Goal: Information Seeking & Learning: Learn about a topic

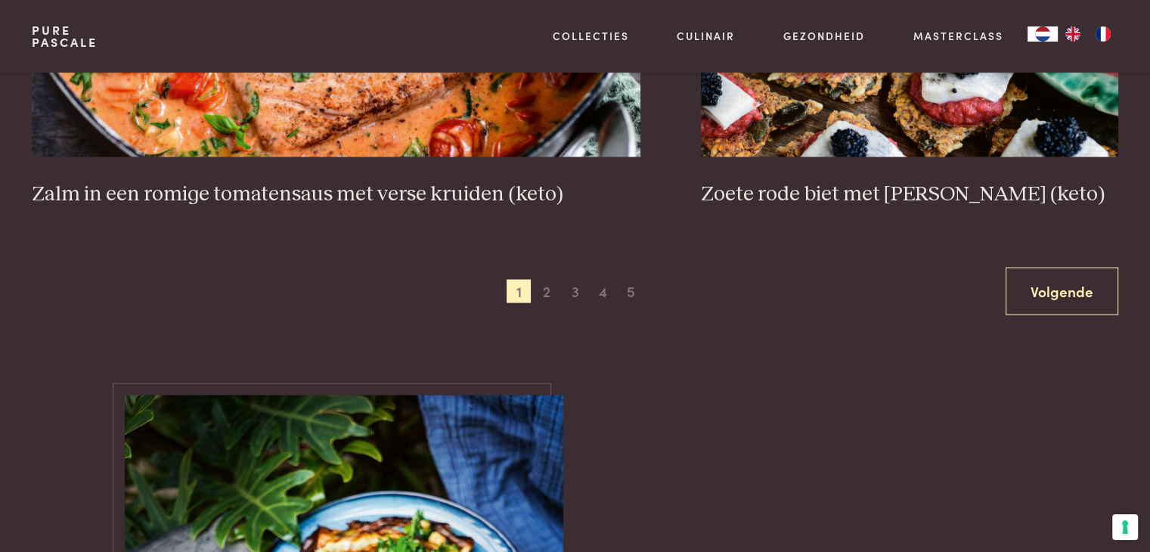
scroll to position [2948, 0]
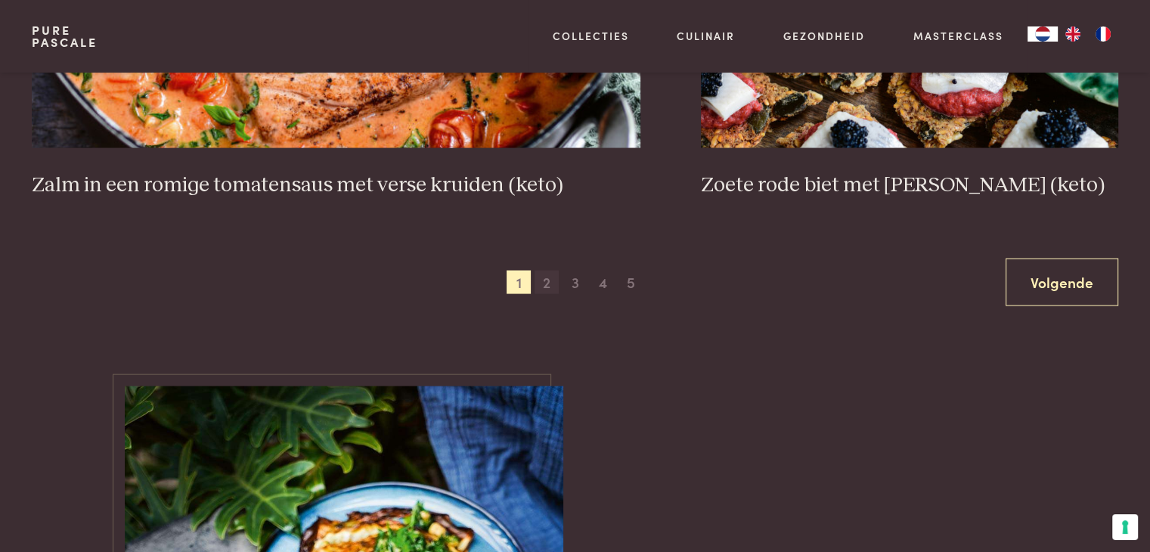
click at [549, 283] on span "2" at bounding box center [546, 283] width 24 height 24
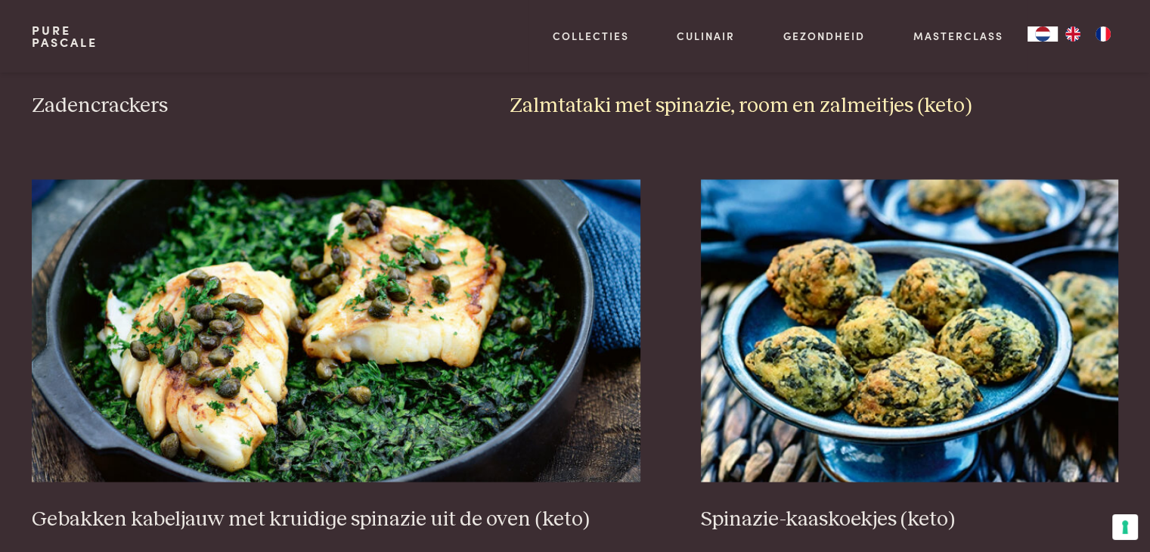
scroll to position [2841, 0]
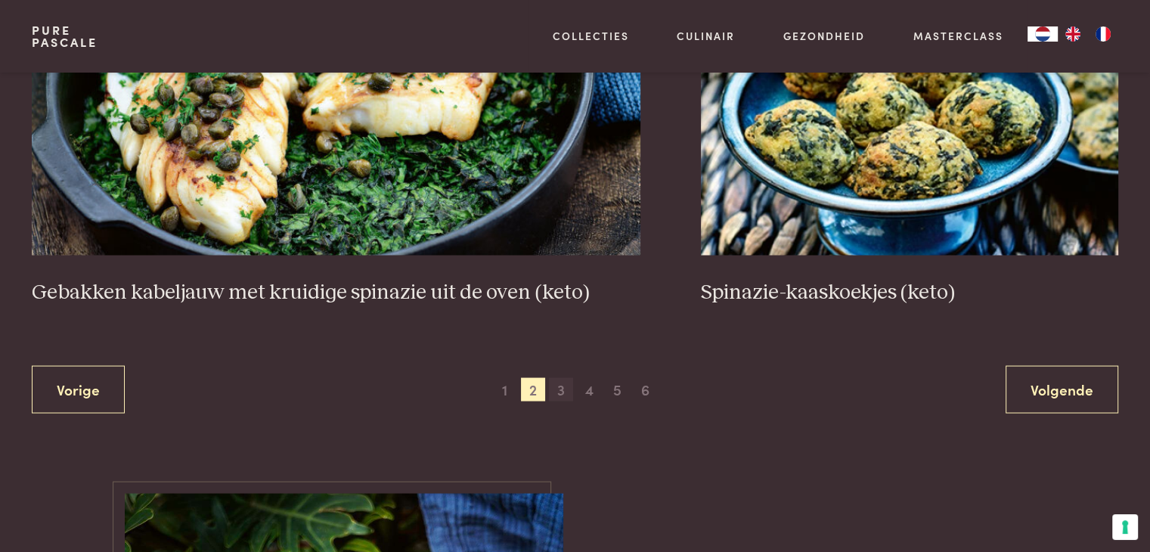
click at [559, 385] on span "3" at bounding box center [561, 389] width 24 height 24
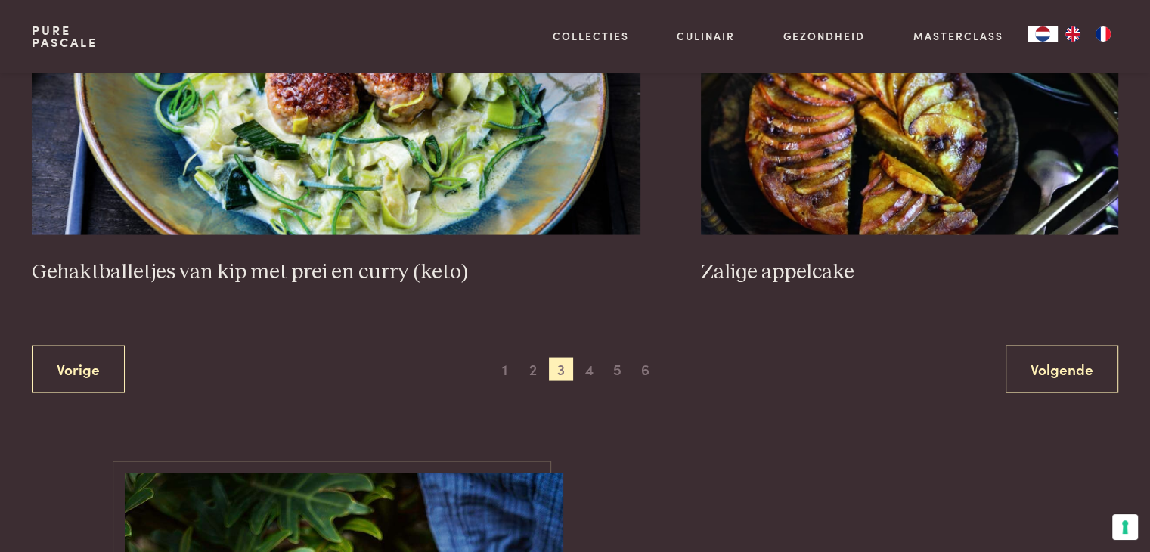
scroll to position [2917, 0]
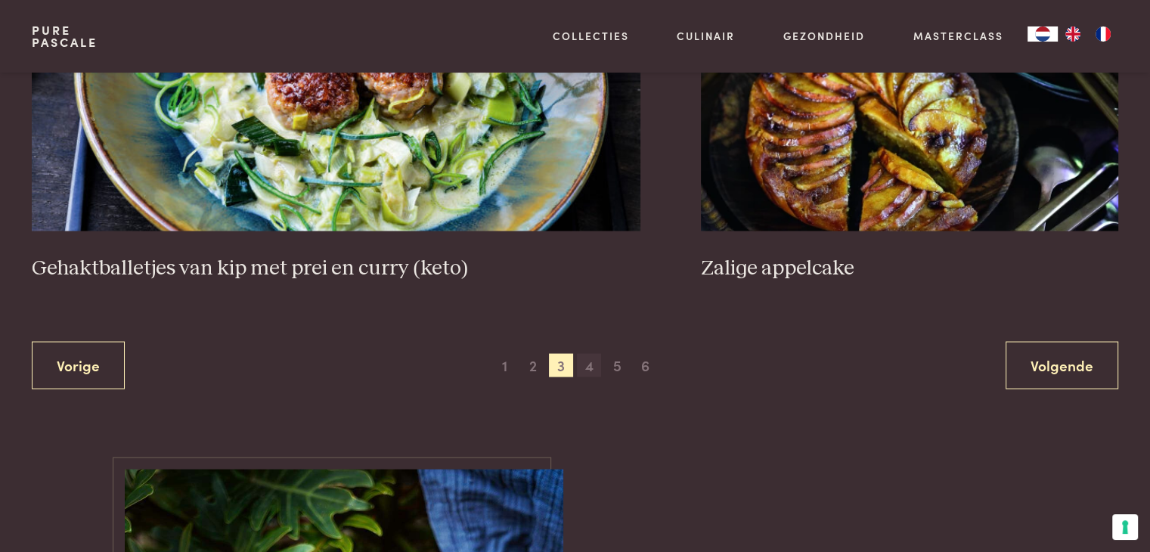
click at [590, 363] on span "4" at bounding box center [589, 366] width 24 height 24
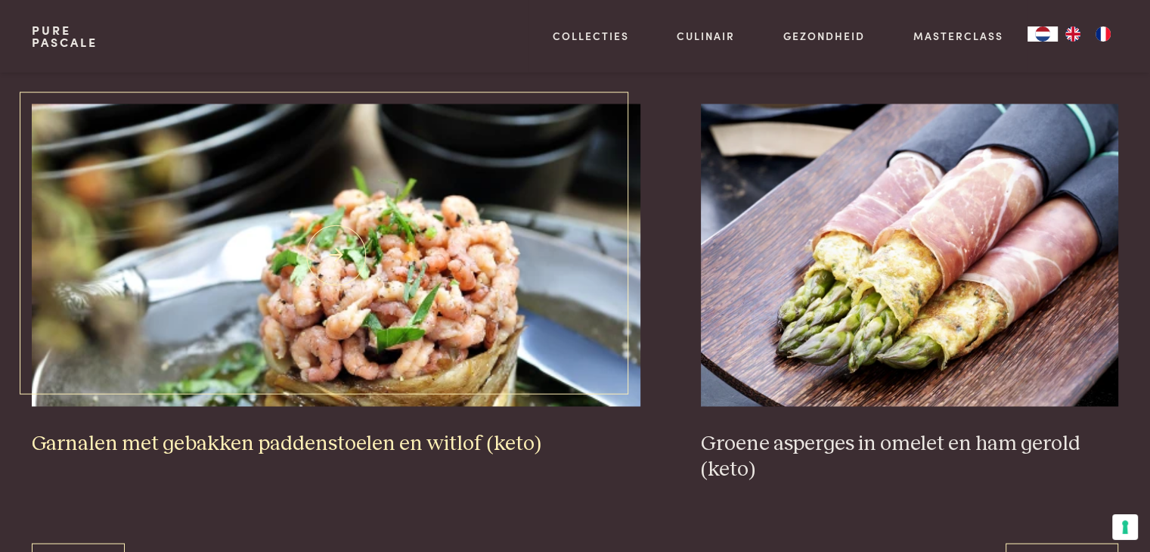
scroll to position [2841, 0]
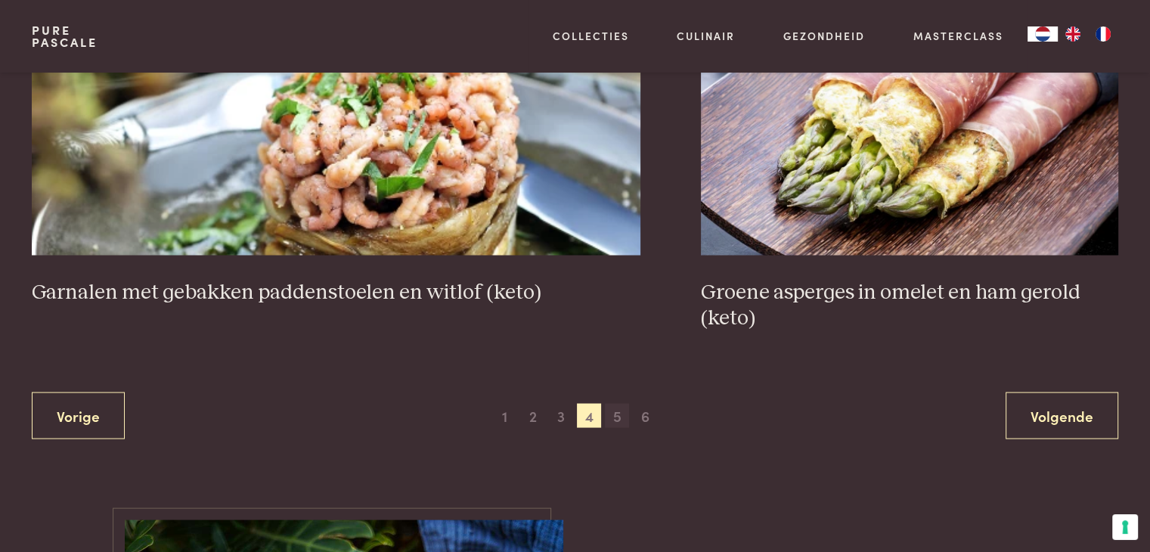
click at [618, 408] on span "5" at bounding box center [617, 415] width 24 height 24
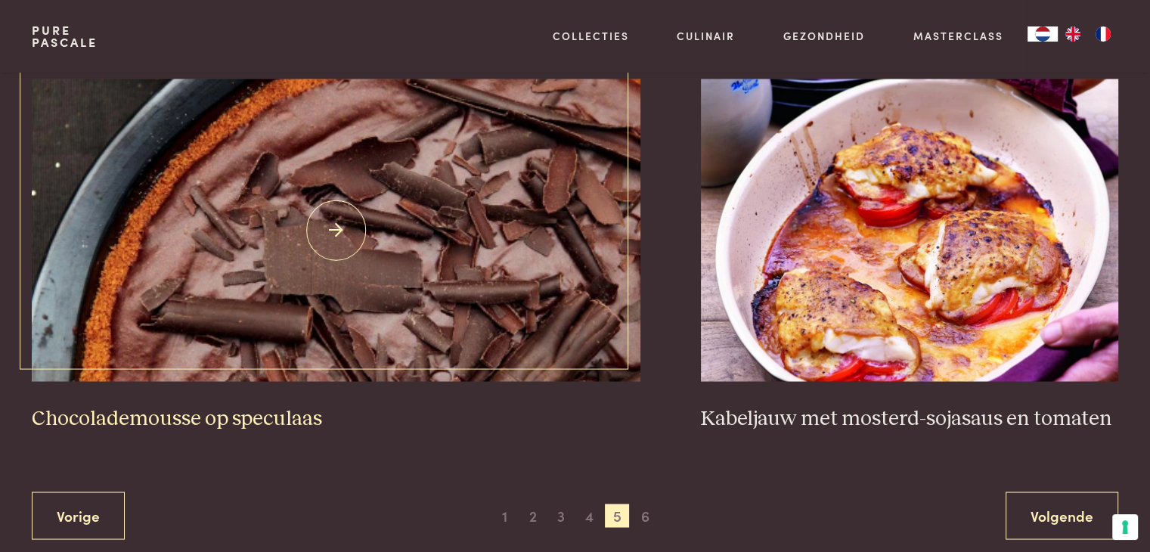
scroll to position [2841, 0]
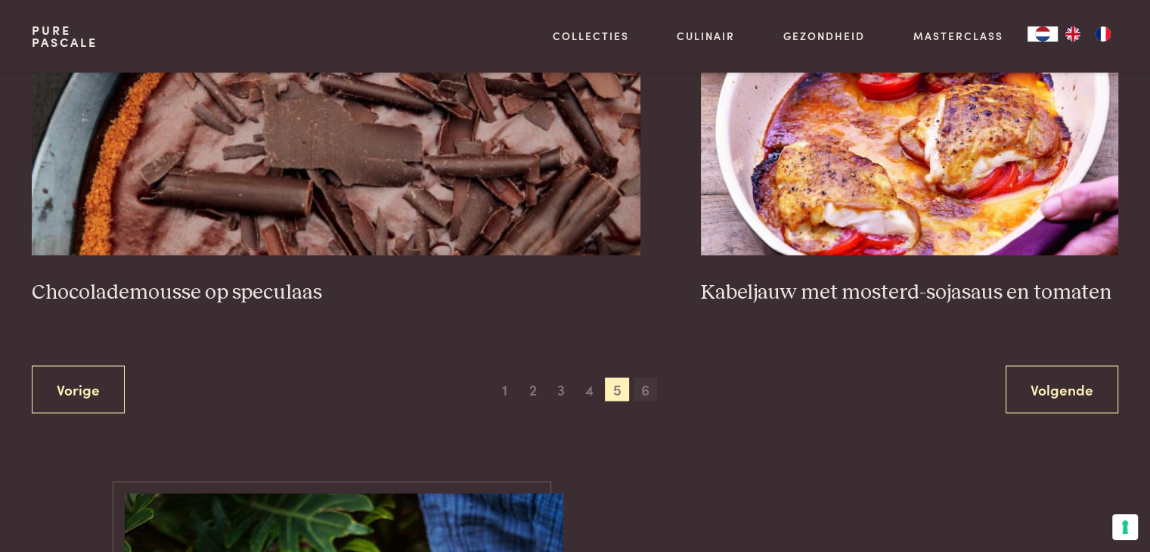
click at [646, 388] on span "6" at bounding box center [645, 389] width 24 height 24
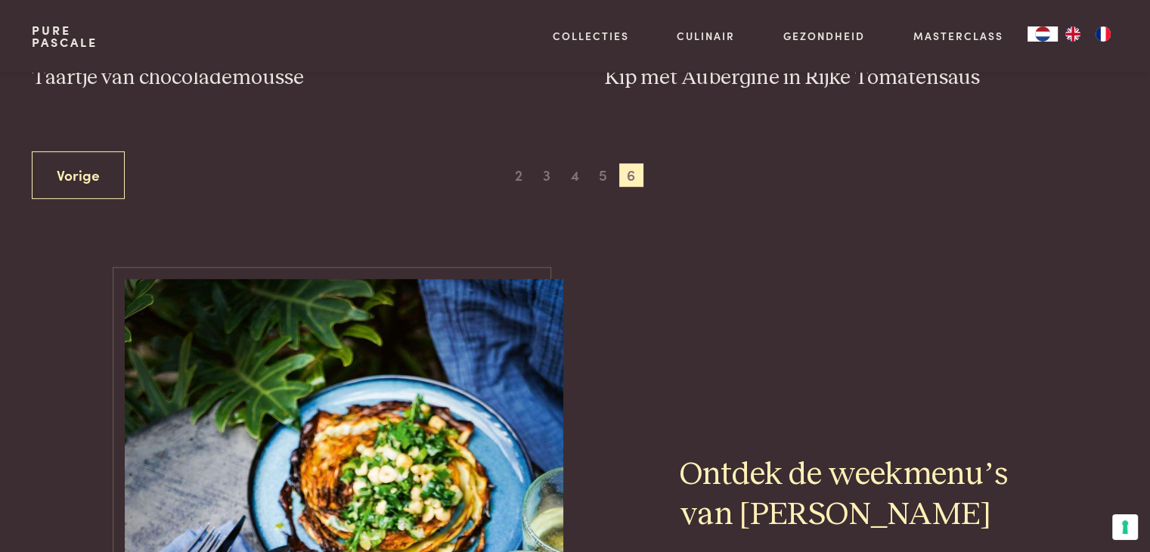
scroll to position [725, 0]
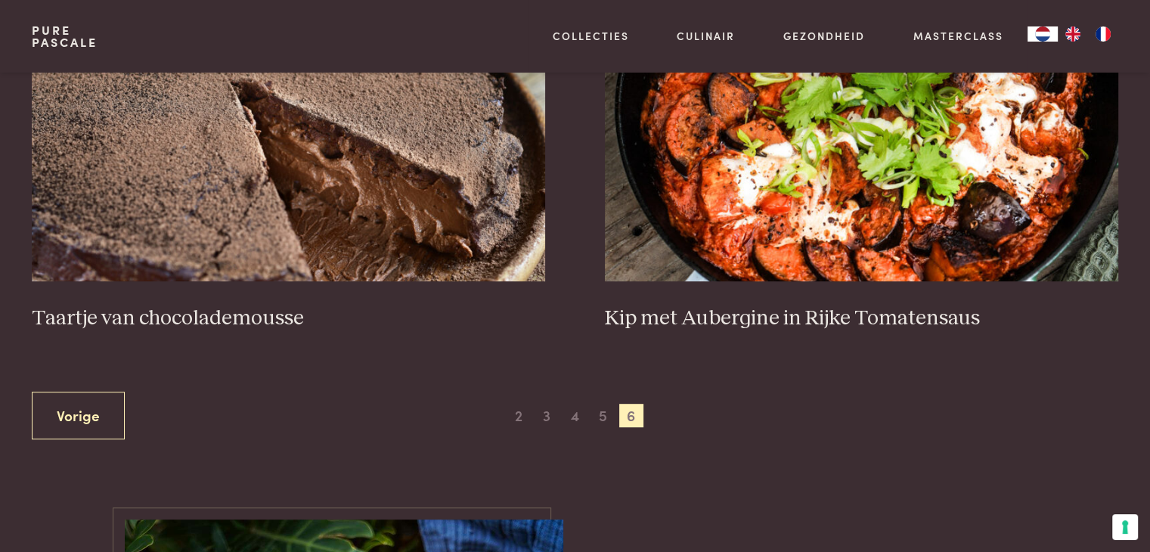
scroll to position [810, 0]
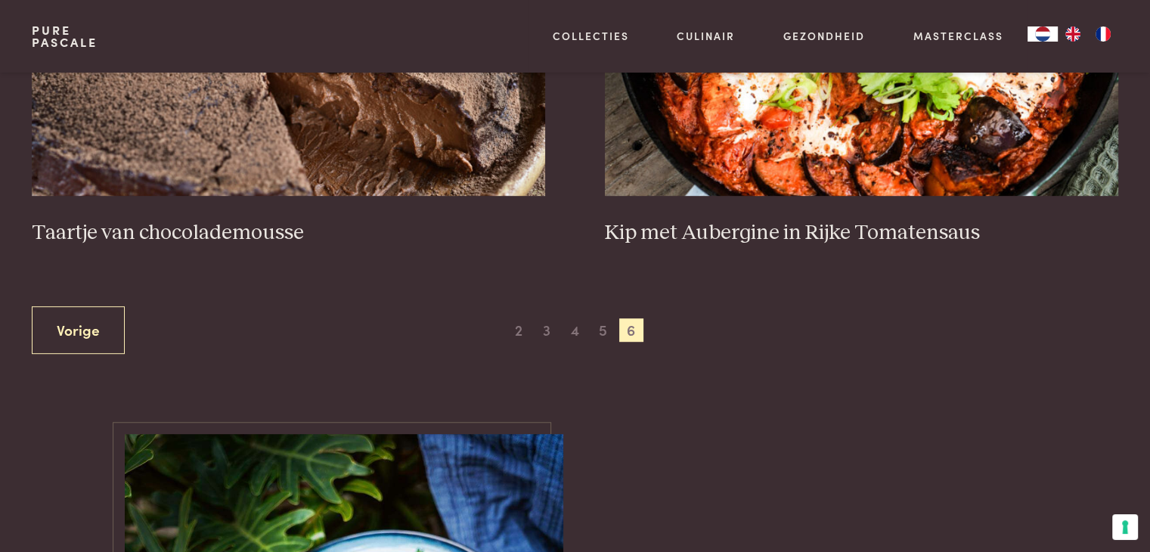
scroll to position [723, 0]
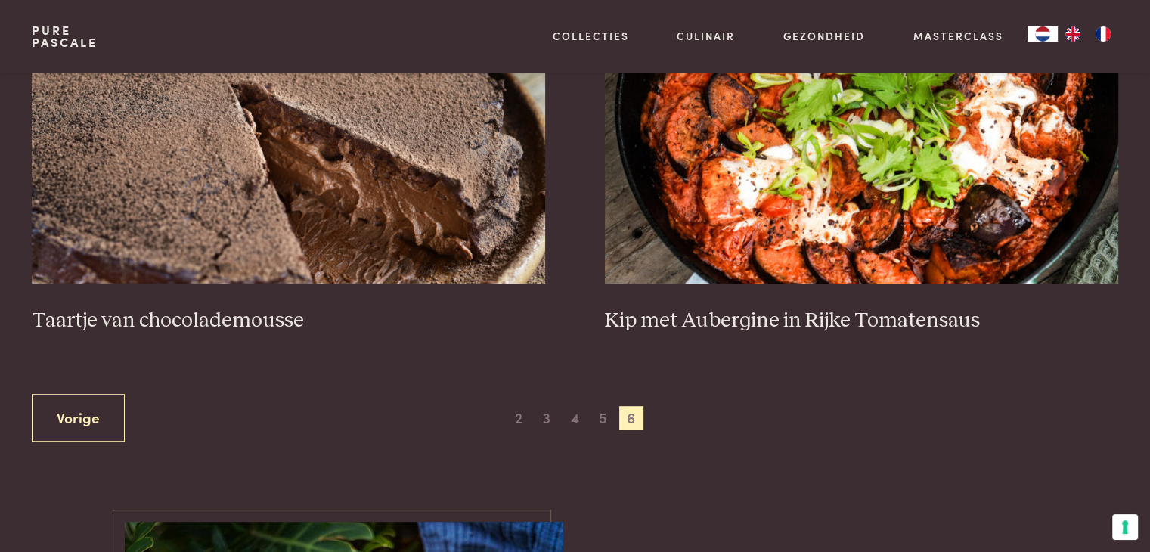
scroll to position [474, 0]
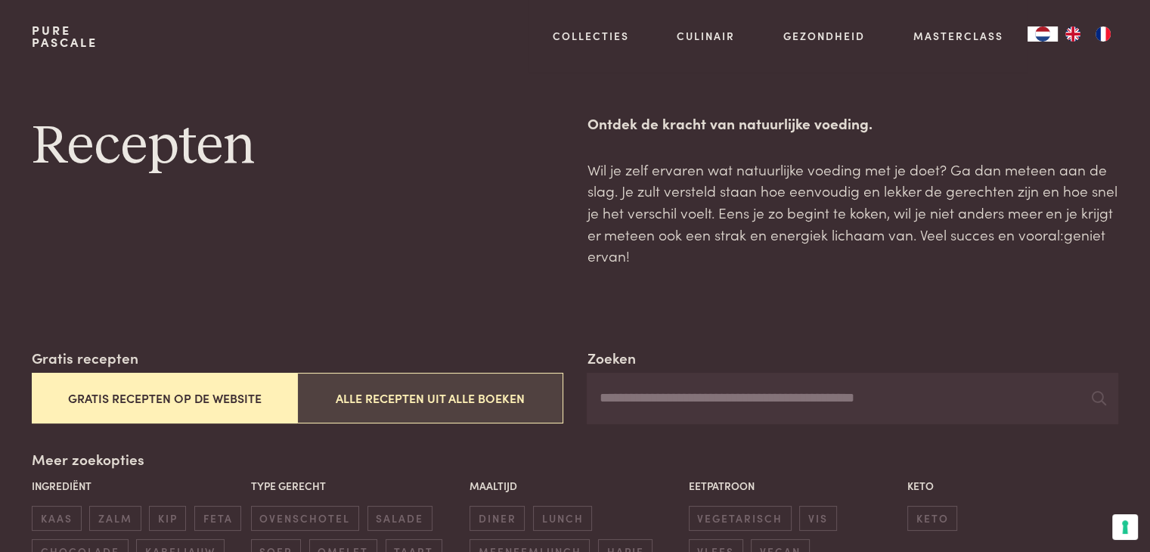
click at [386, 393] on button "Alle recepten uit alle boeken" at bounding box center [429, 398] width 265 height 51
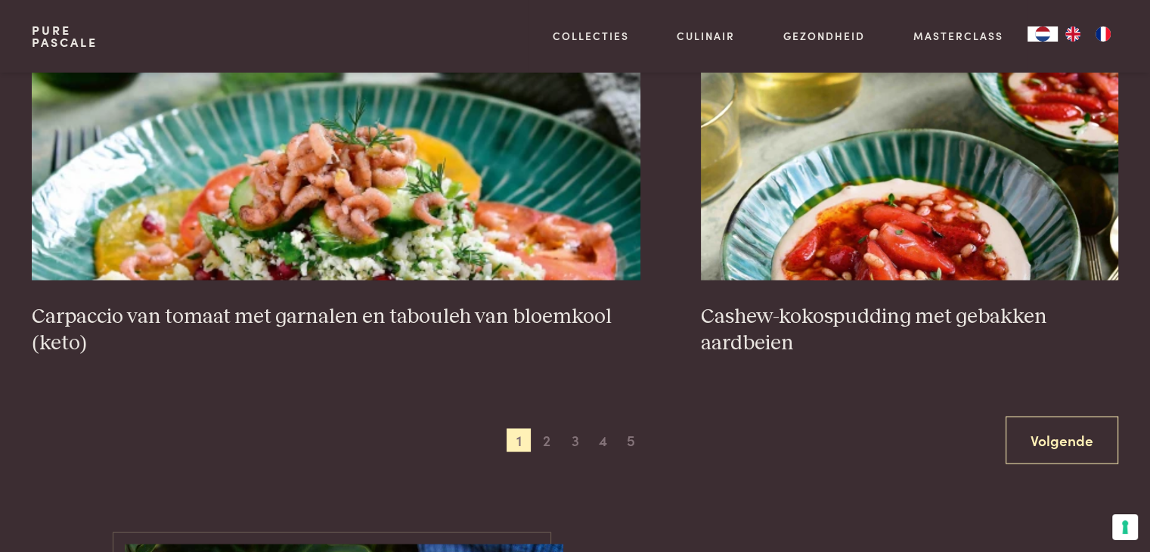
scroll to position [2917, 0]
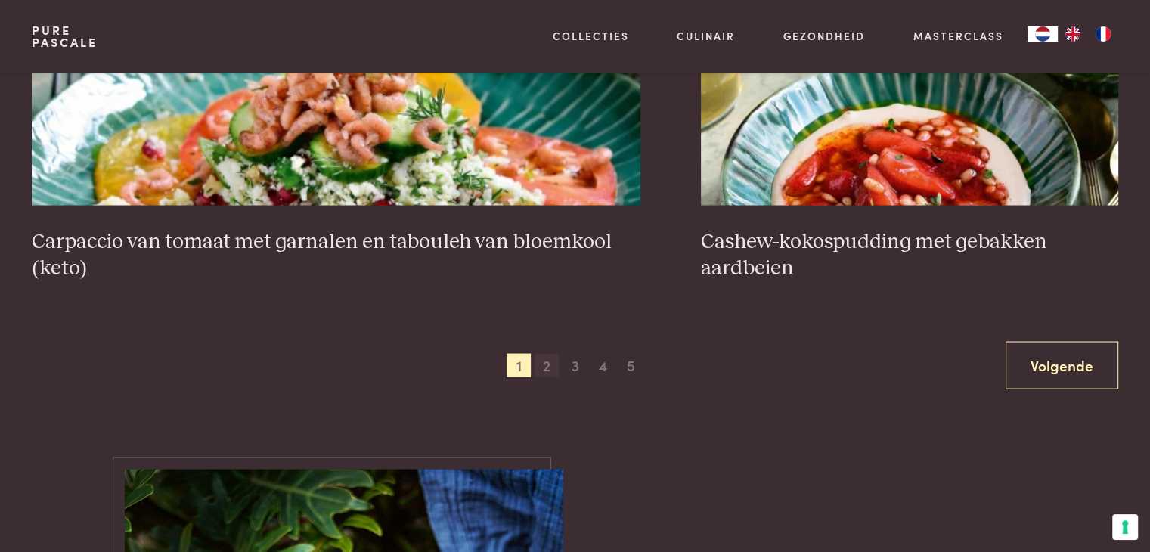
click at [552, 367] on span "2" at bounding box center [546, 366] width 24 height 24
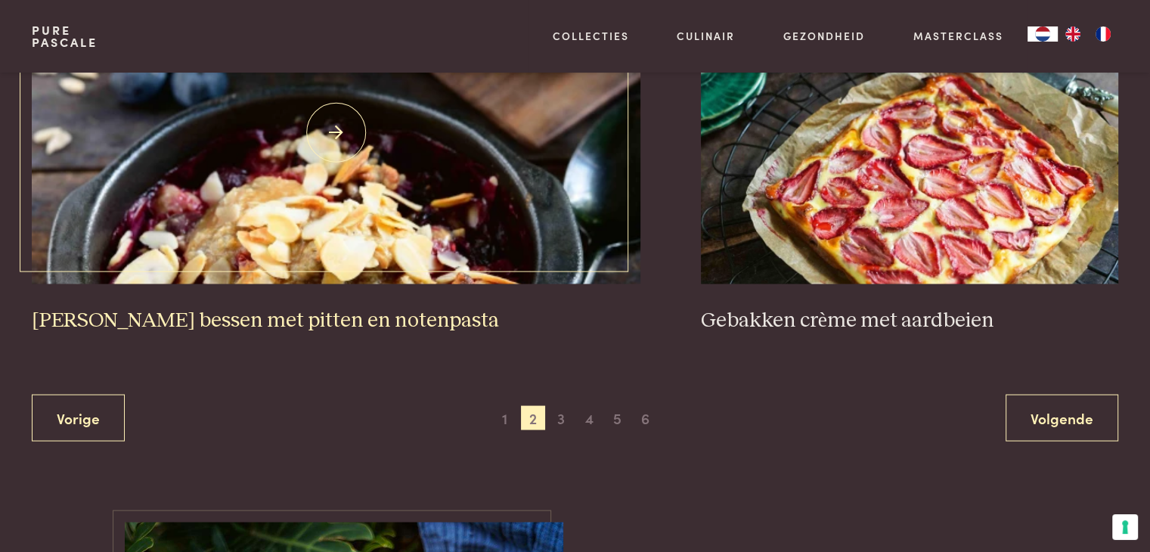
scroll to position [2841, 0]
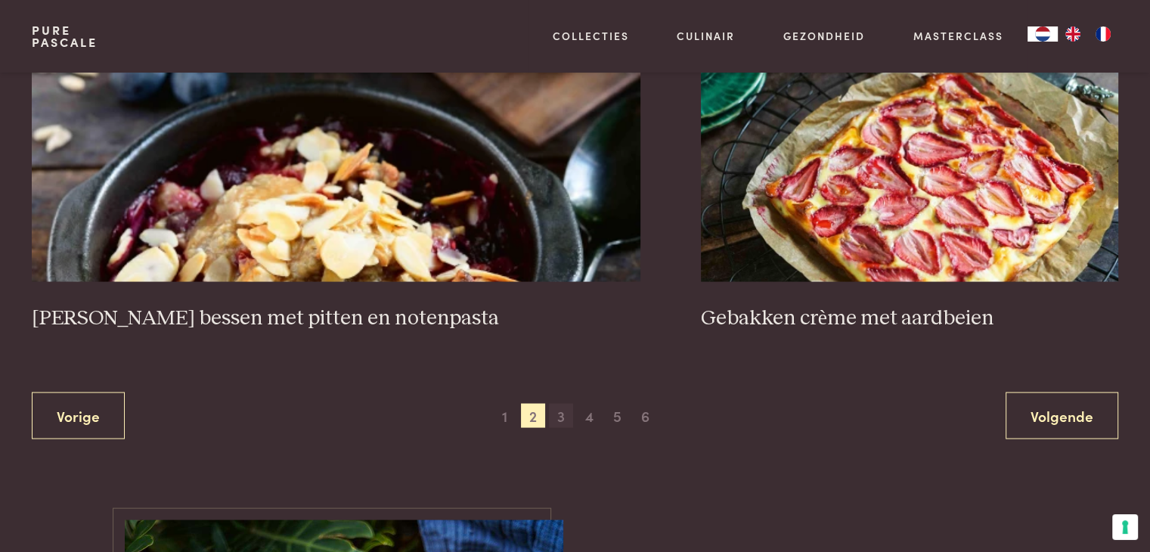
click at [559, 403] on span "3" at bounding box center [561, 415] width 24 height 24
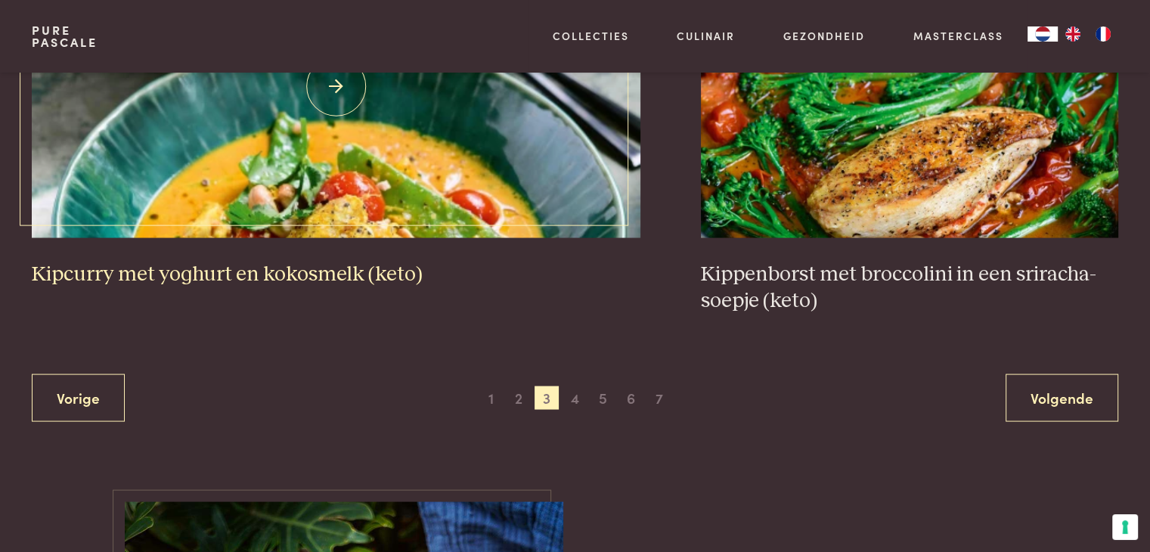
scroll to position [2917, 0]
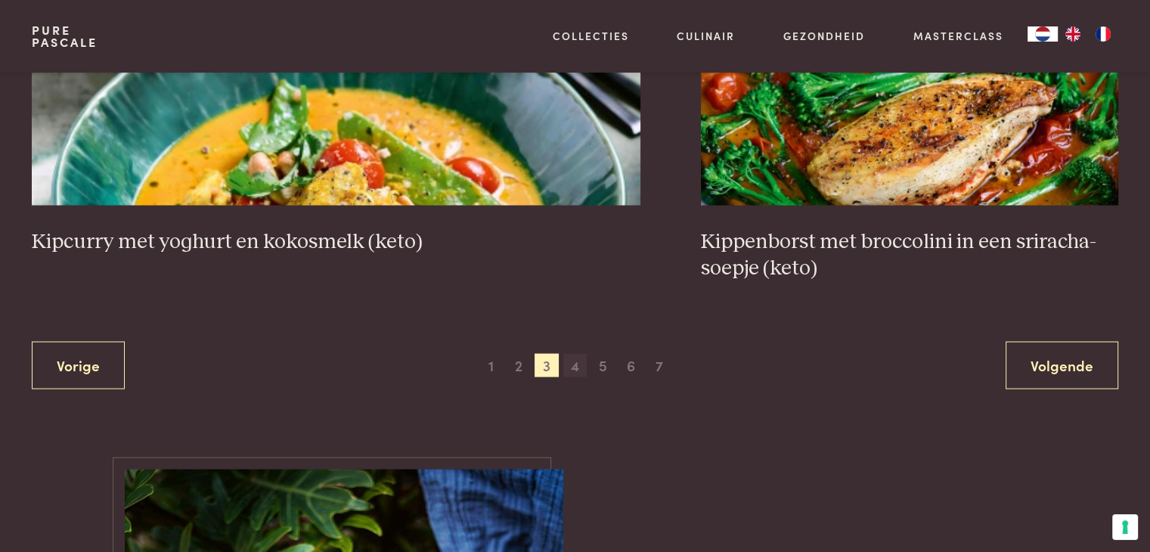
click at [578, 362] on span "4" at bounding box center [575, 366] width 24 height 24
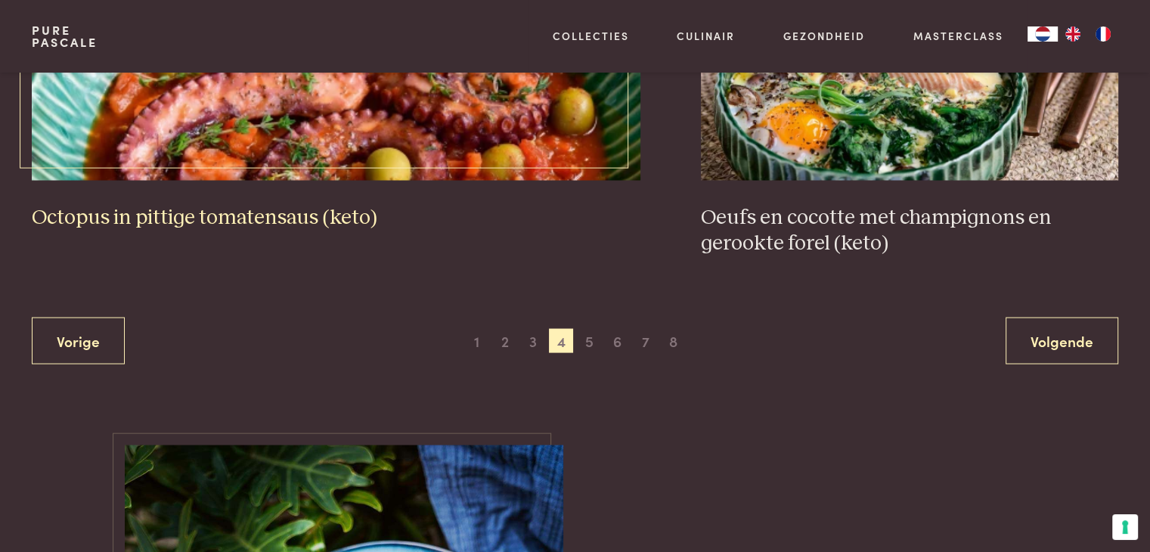
scroll to position [2917, 0]
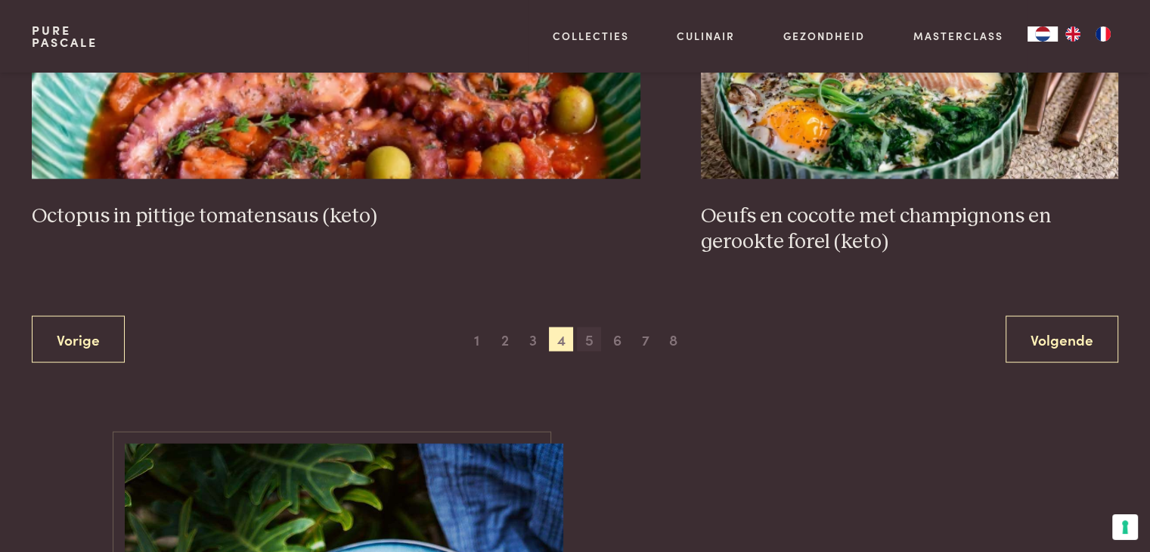
click at [587, 338] on span "5" at bounding box center [589, 339] width 24 height 24
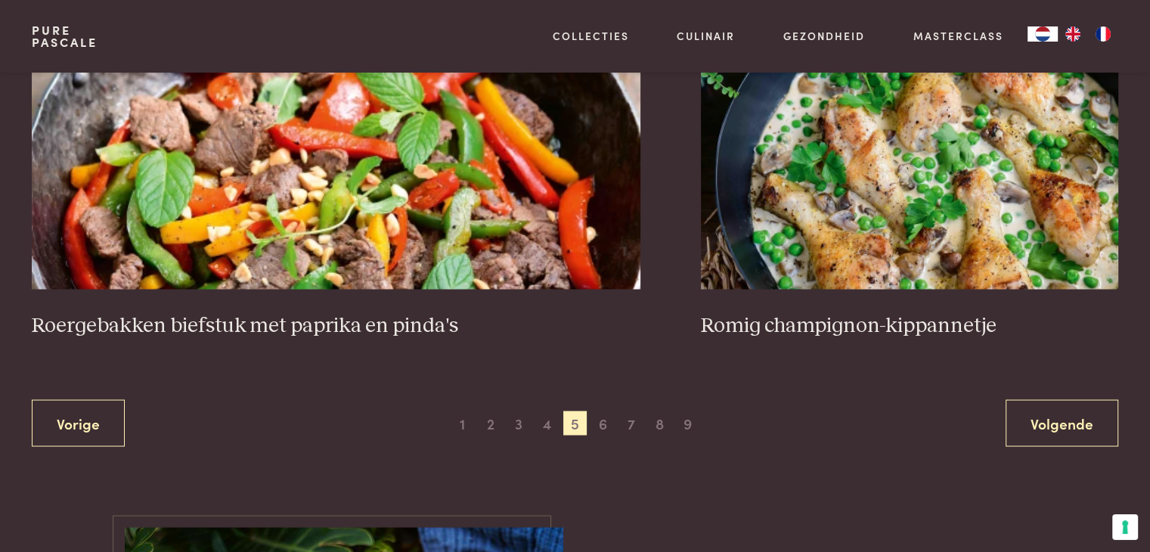
scroll to position [2841, 0]
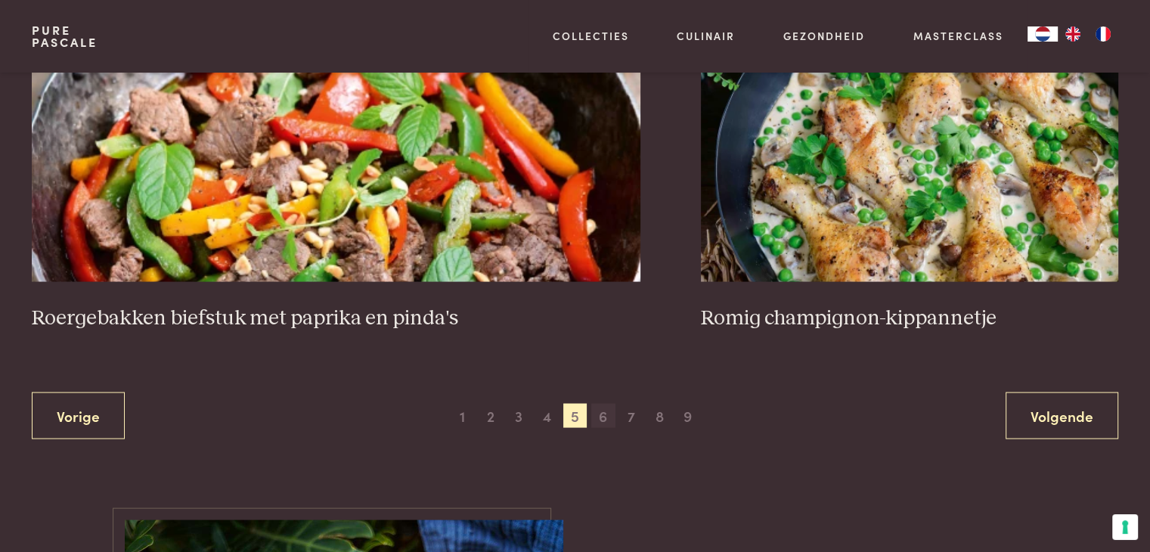
click at [607, 417] on span "6" at bounding box center [603, 415] width 24 height 24
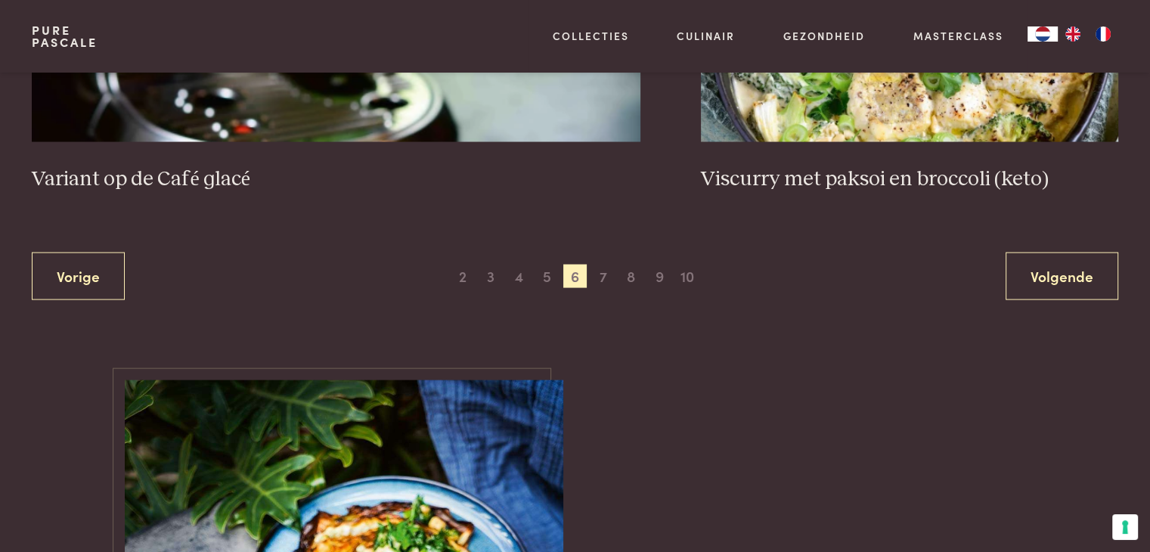
scroll to position [2993, 0]
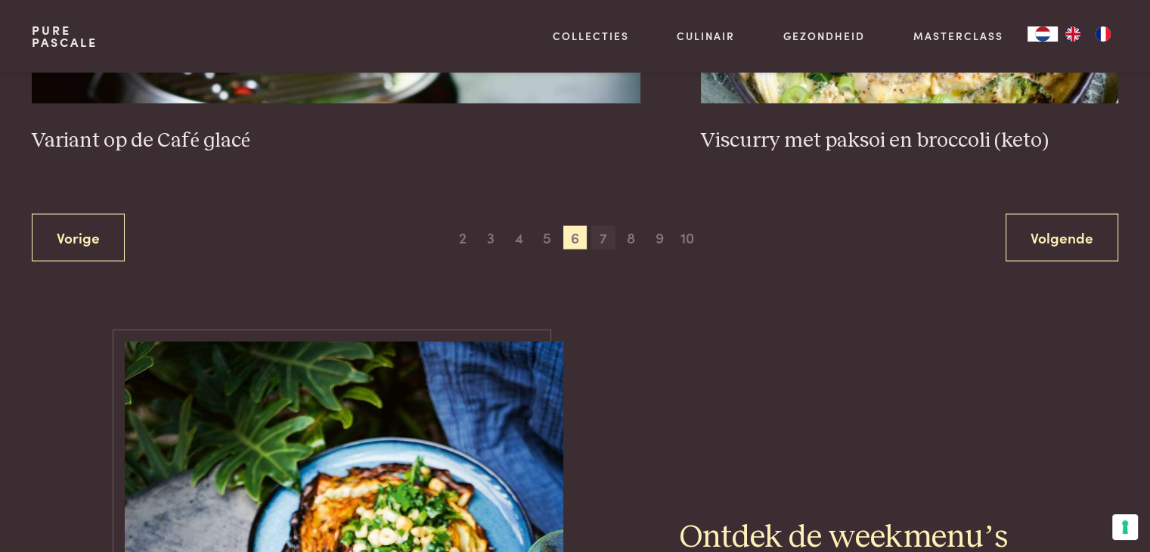
click at [601, 231] on span "7" at bounding box center [603, 238] width 24 height 24
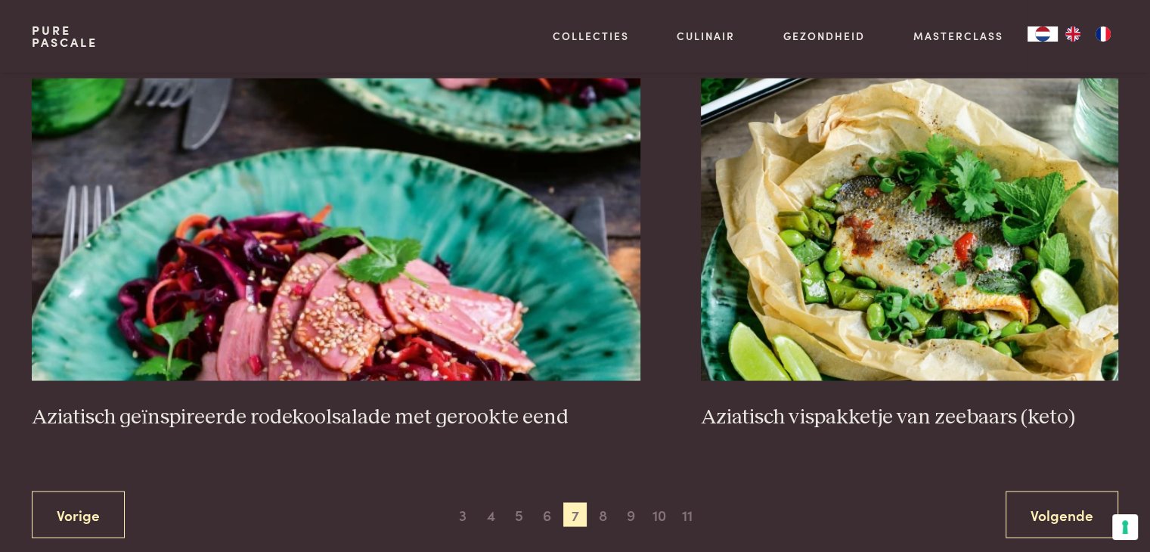
scroll to position [2766, 0]
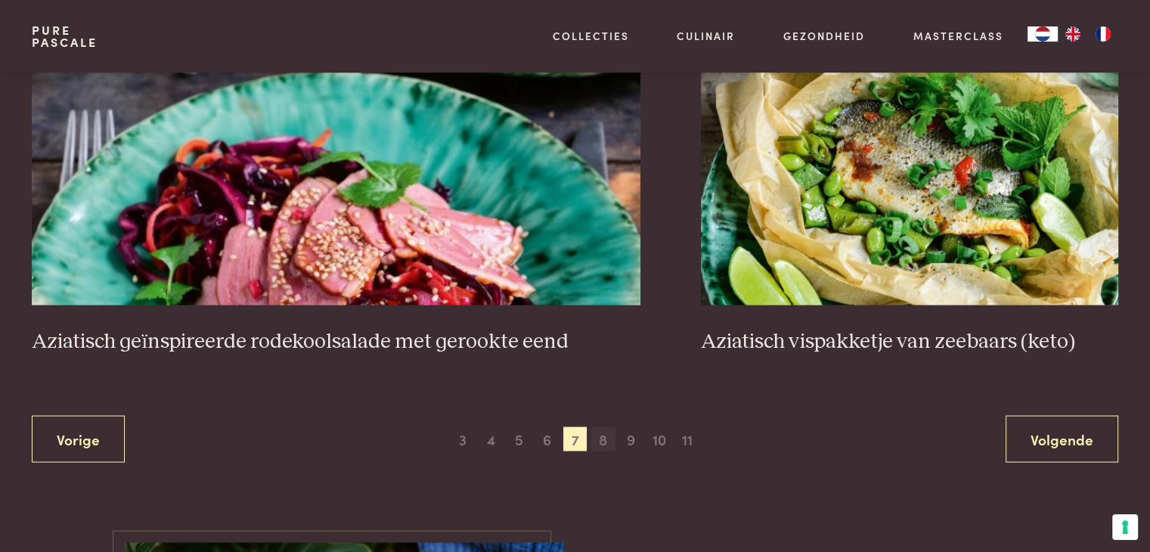
click at [602, 436] on span "8" at bounding box center [603, 438] width 24 height 24
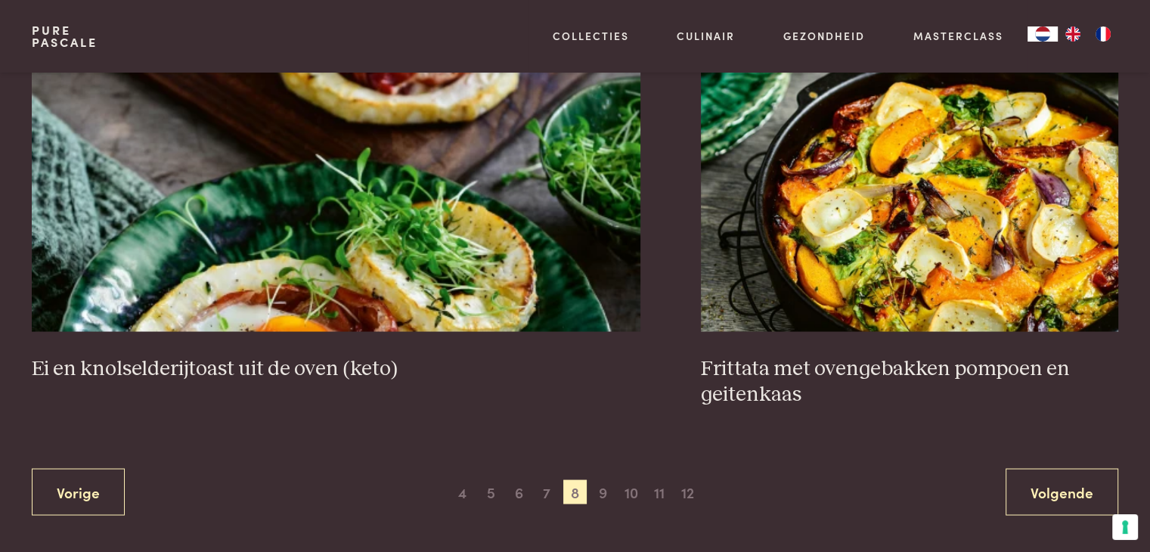
scroll to position [2766, 0]
click at [601, 485] on span "9" at bounding box center [603, 490] width 24 height 24
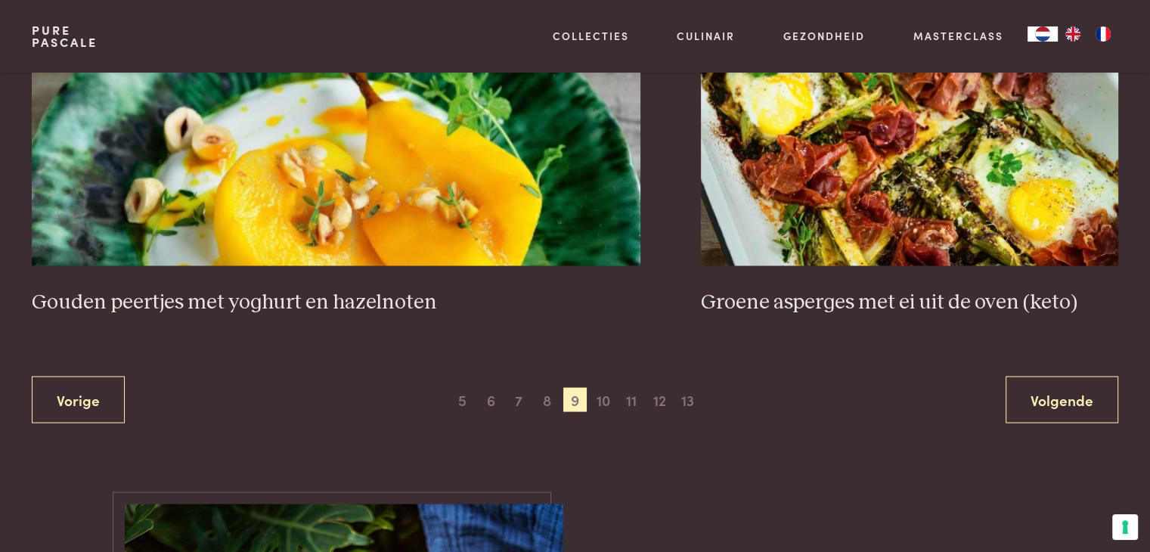
scroll to position [2917, 0]
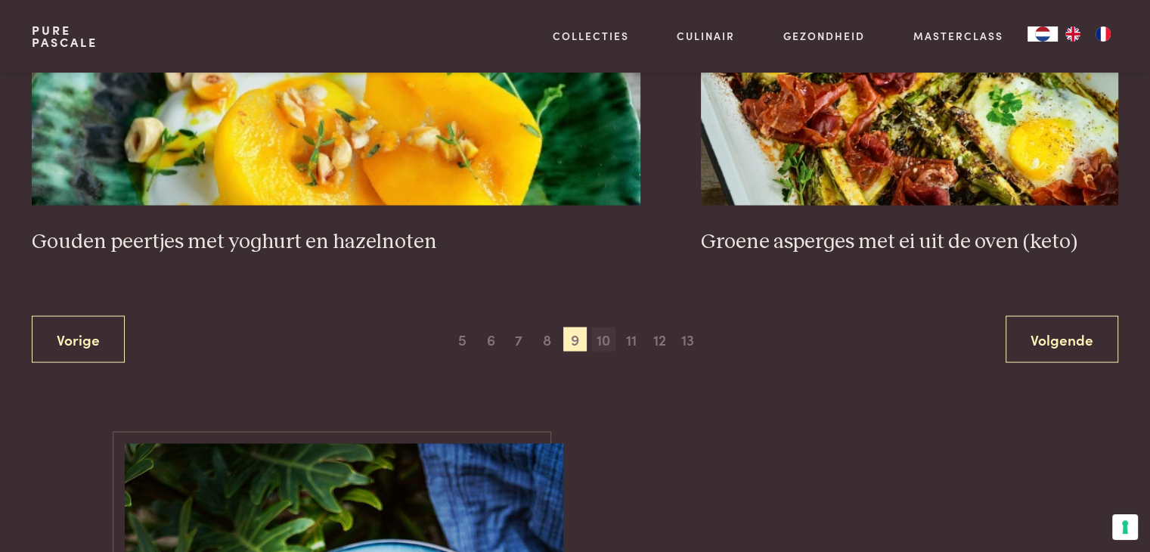
click at [602, 339] on span "10" at bounding box center [603, 339] width 24 height 24
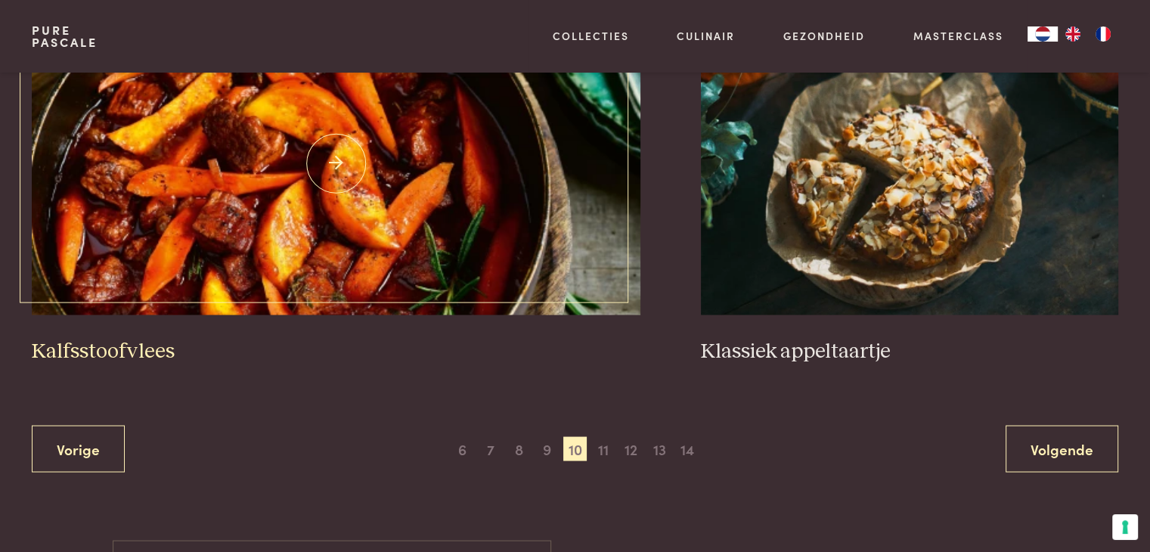
scroll to position [2766, 0]
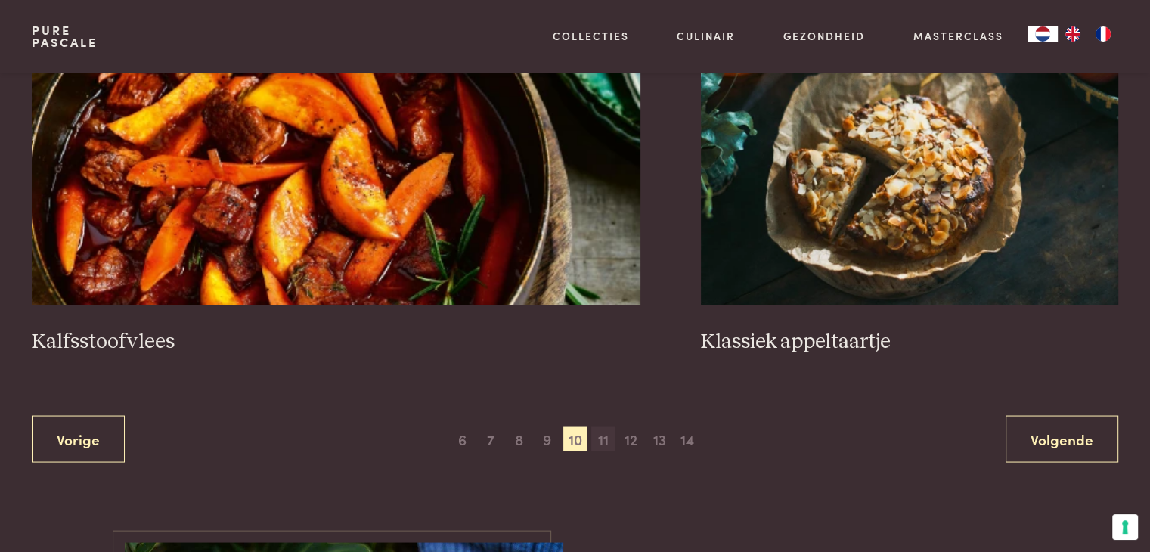
click at [602, 438] on span "11" at bounding box center [603, 438] width 24 height 24
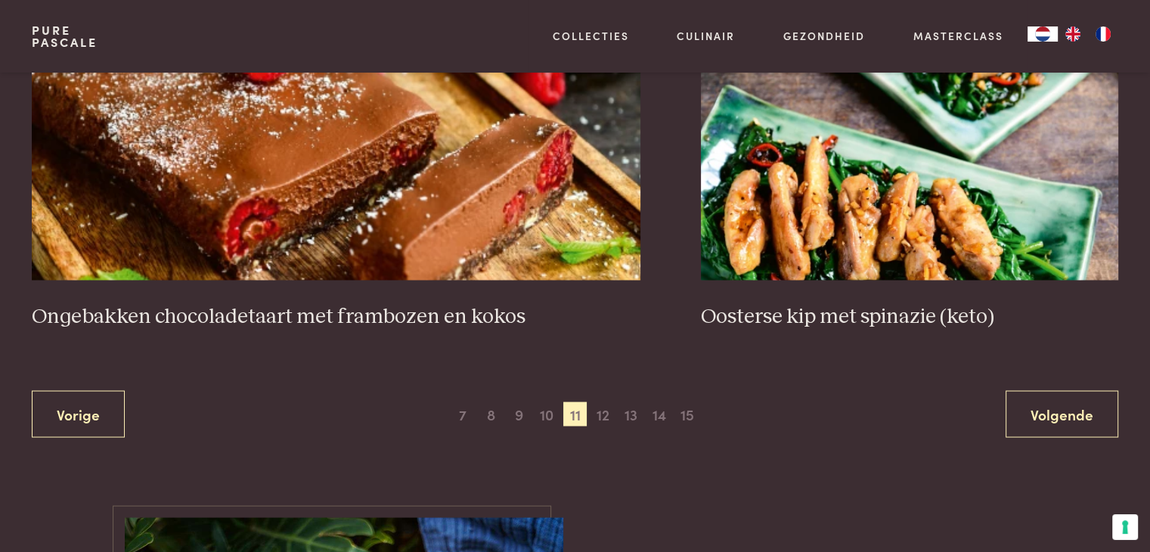
scroll to position [2993, 0]
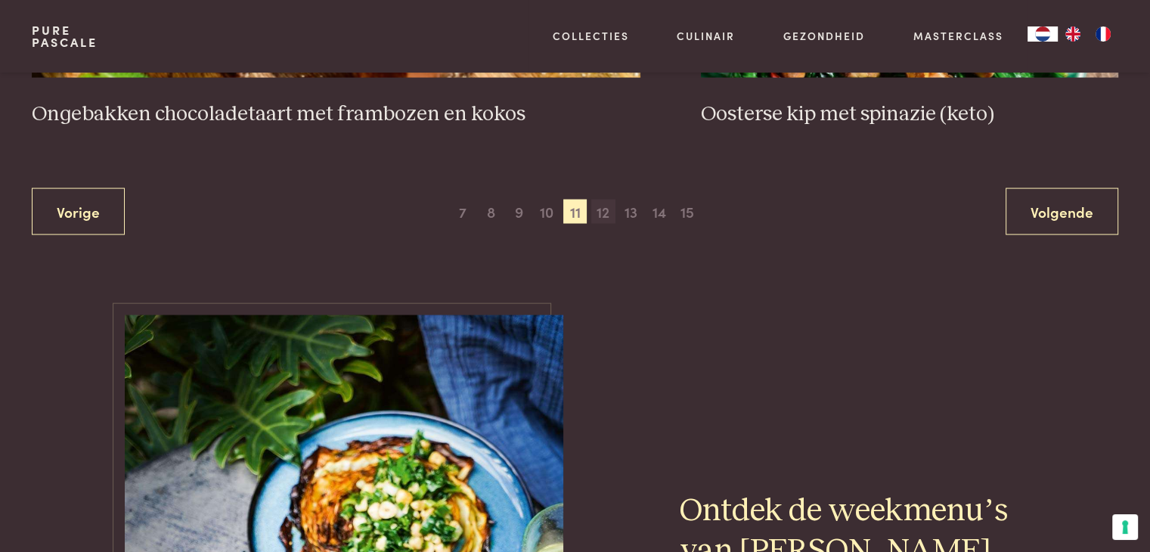
click at [606, 210] on span "12" at bounding box center [603, 212] width 24 height 24
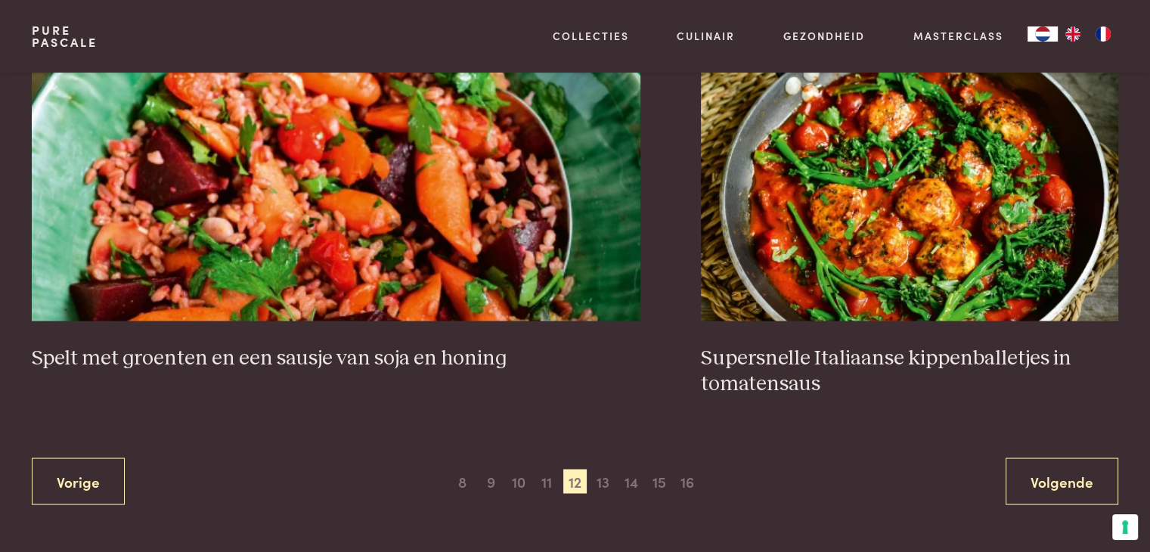
scroll to position [2917, 0]
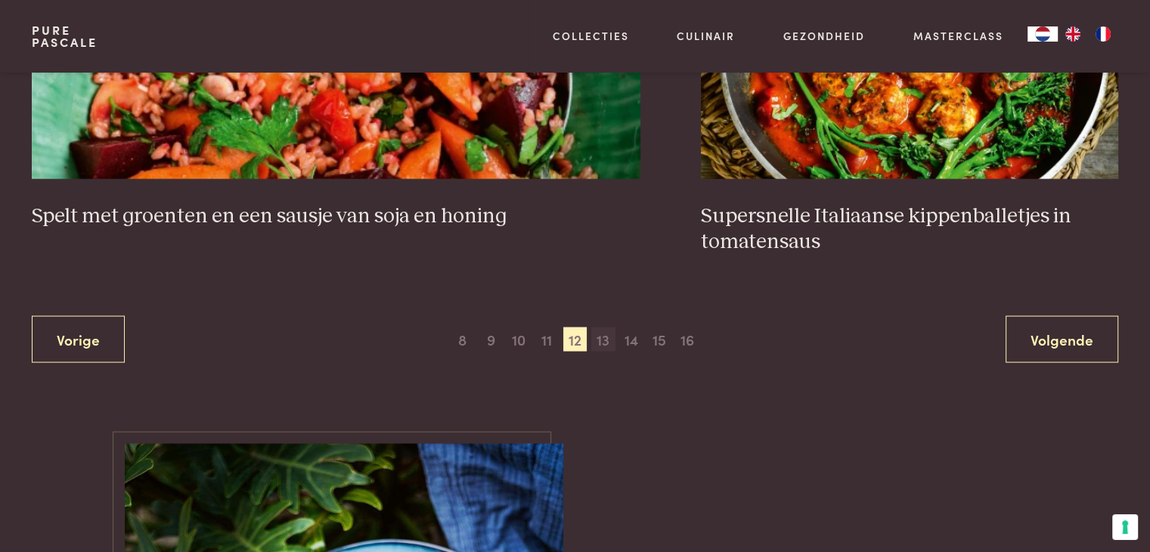
click at [602, 336] on span "13" at bounding box center [603, 339] width 24 height 24
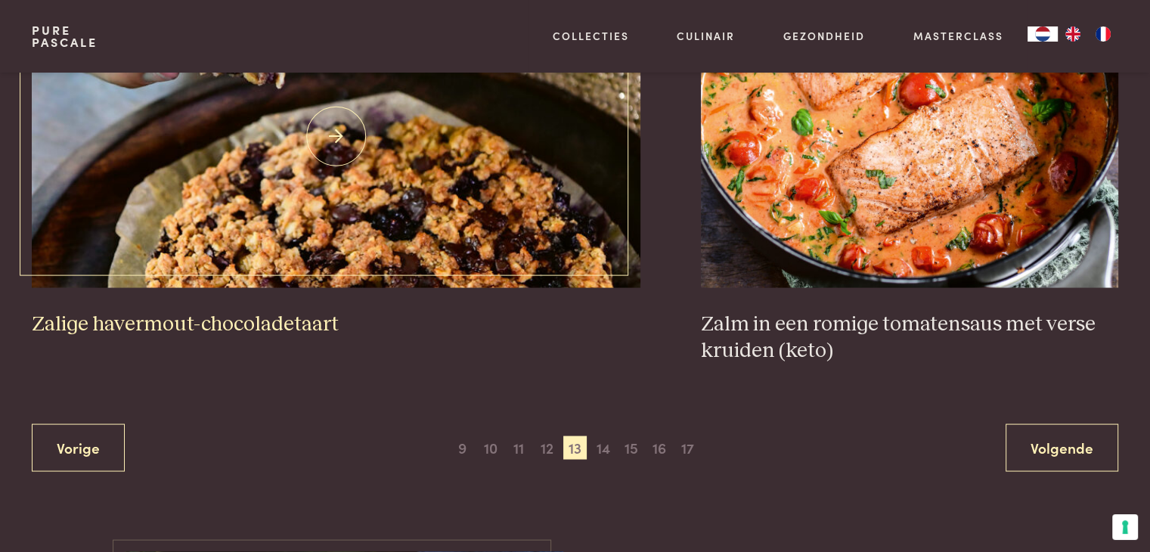
scroll to position [2842, 0]
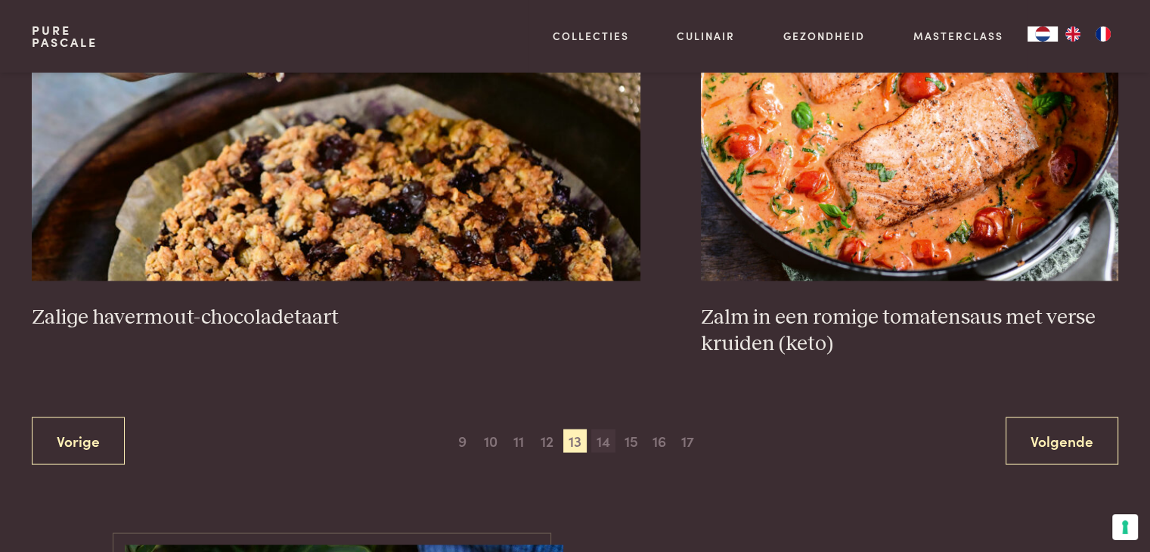
click at [602, 439] on span "14" at bounding box center [603, 441] width 24 height 24
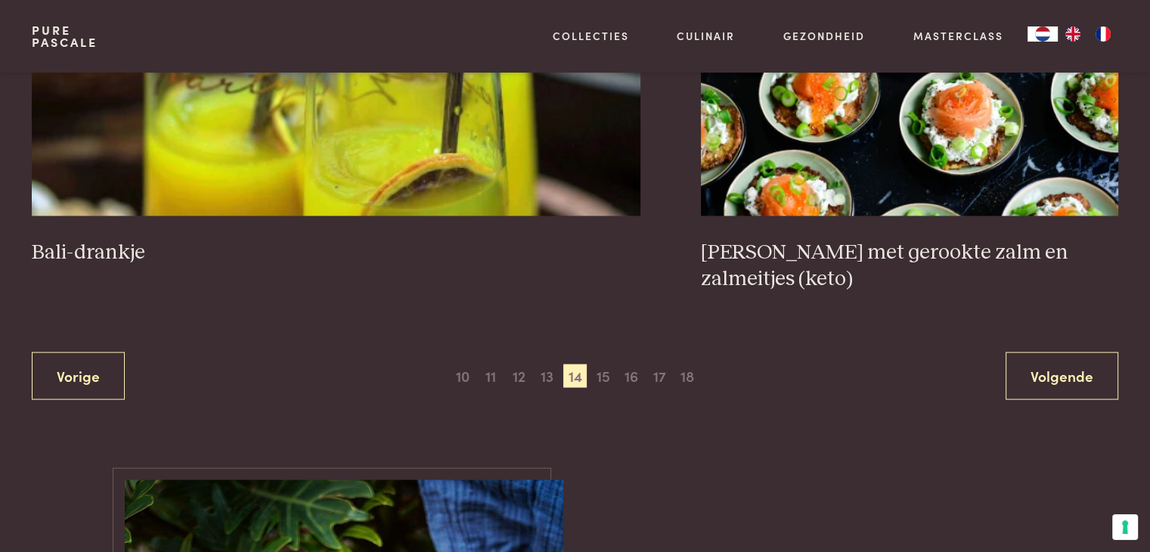
scroll to position [2917, 0]
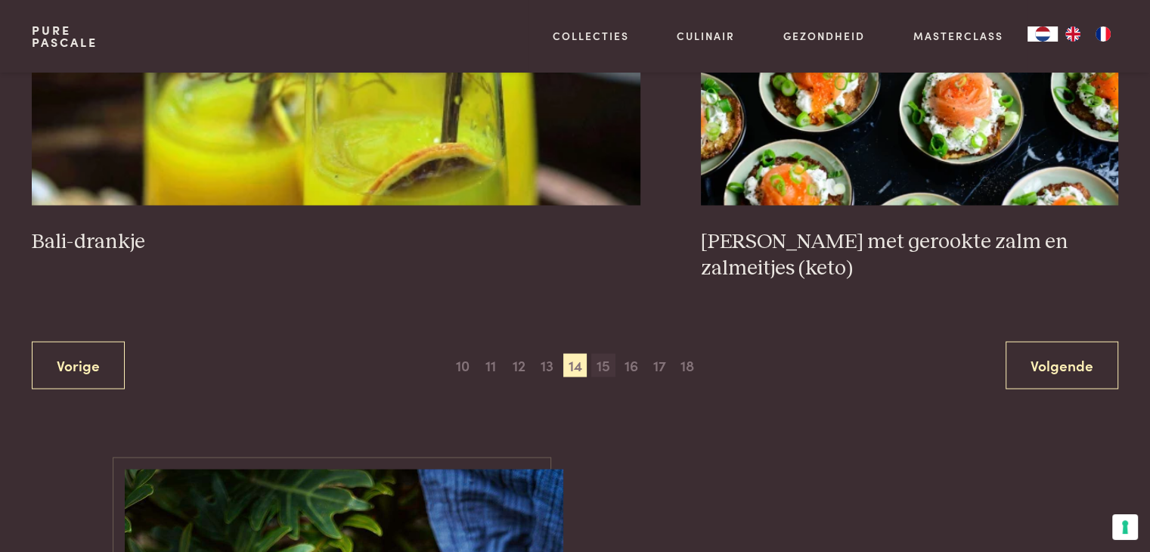
click at [602, 354] on span "15" at bounding box center [603, 366] width 24 height 24
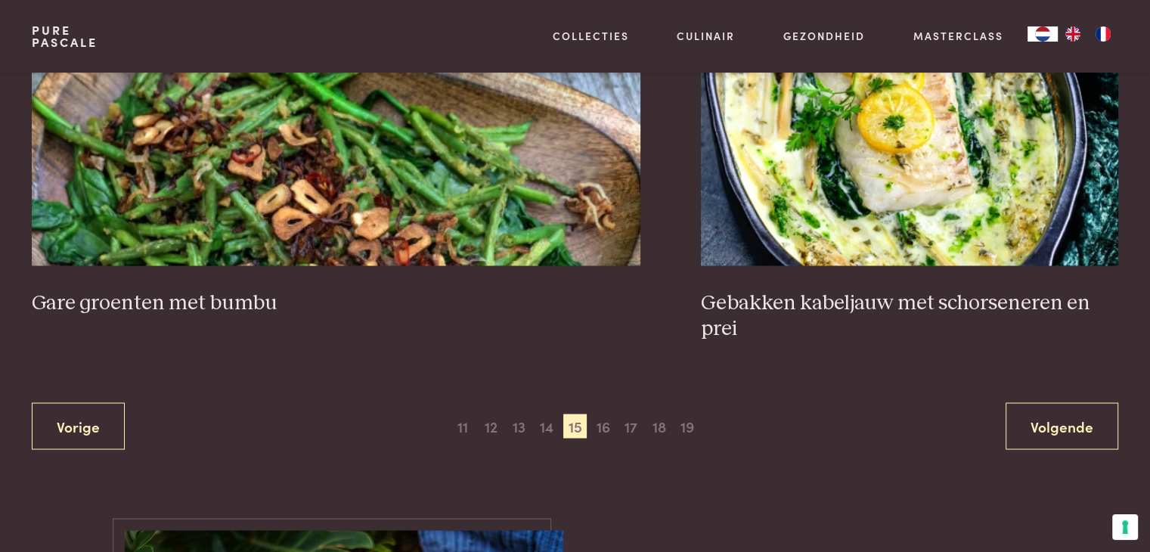
scroll to position [2841, 0]
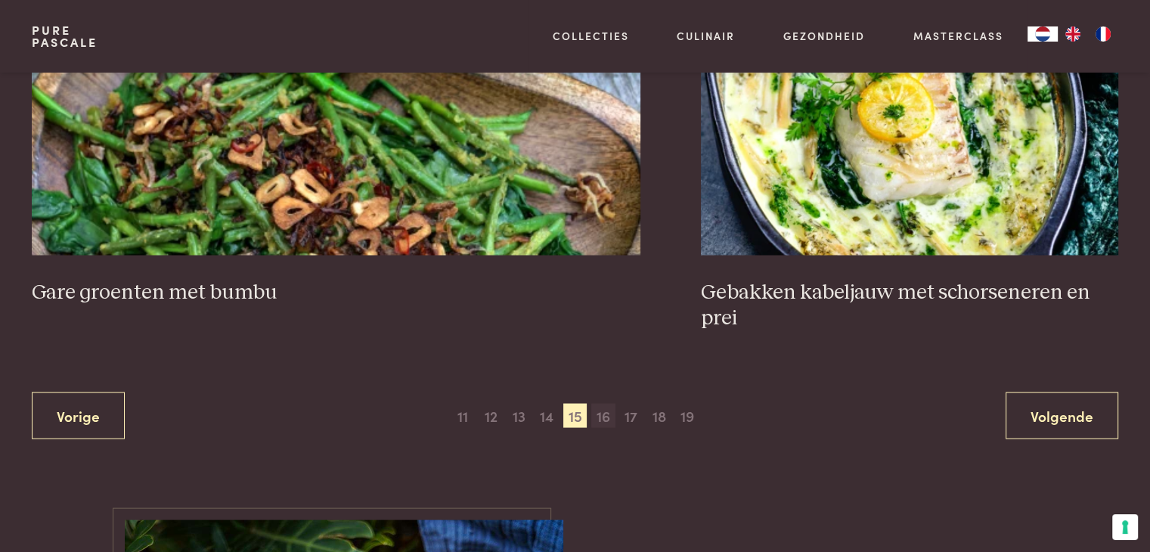
click at [600, 412] on span "16" at bounding box center [603, 415] width 24 height 24
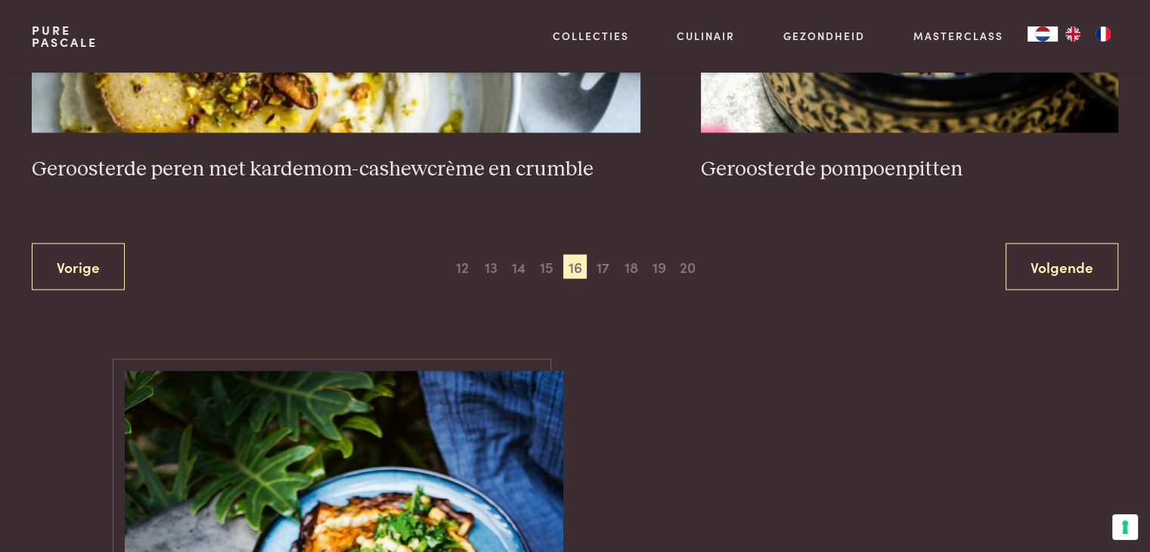
scroll to position [2993, 0]
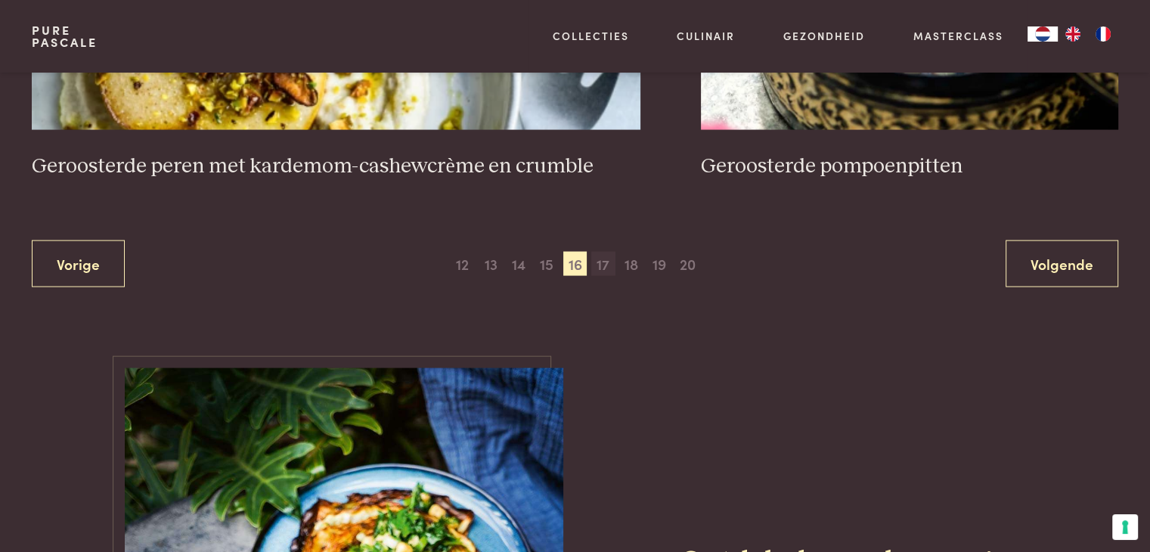
click at [601, 255] on span "17" at bounding box center [603, 264] width 24 height 24
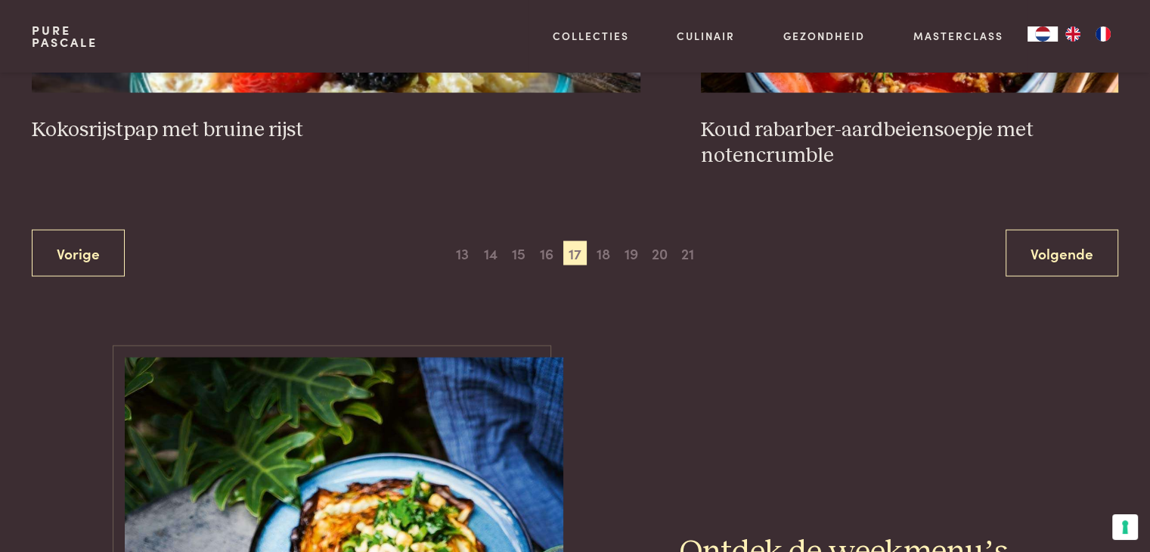
scroll to position [3068, 0]
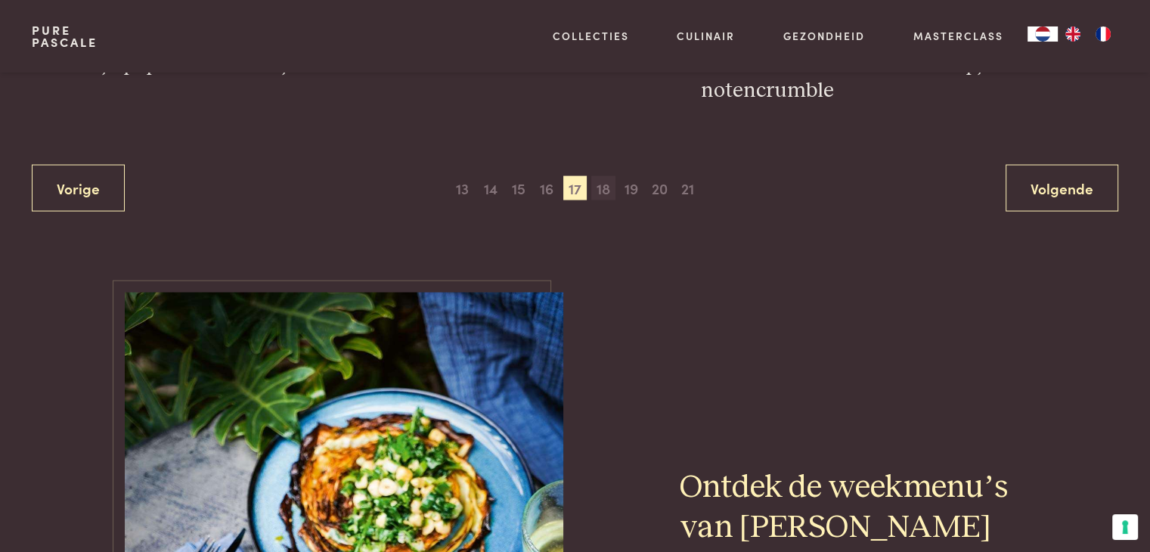
click at [602, 187] on span "18" at bounding box center [603, 188] width 24 height 24
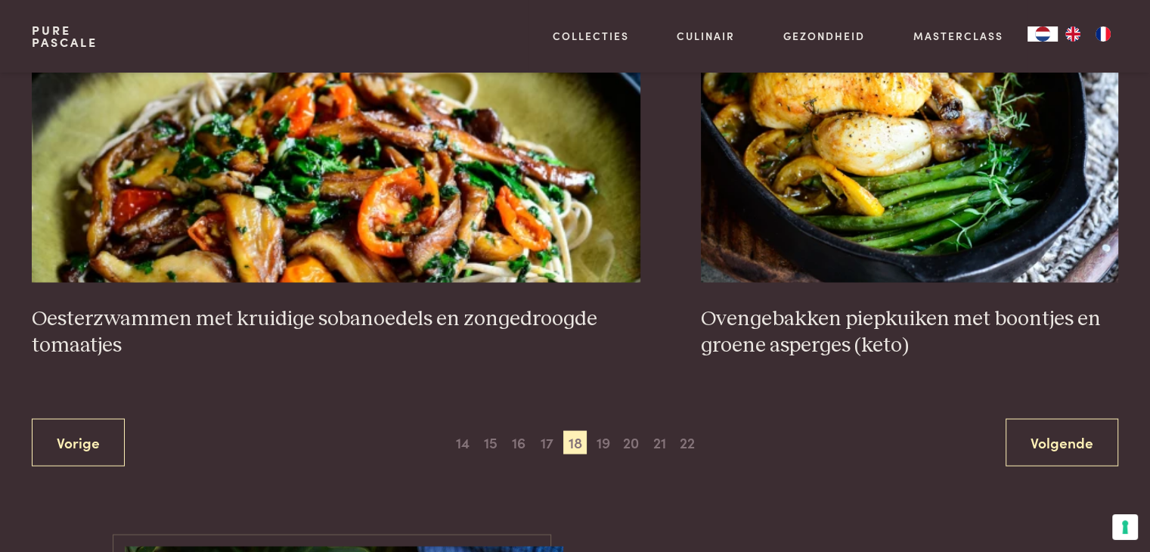
scroll to position [2917, 0]
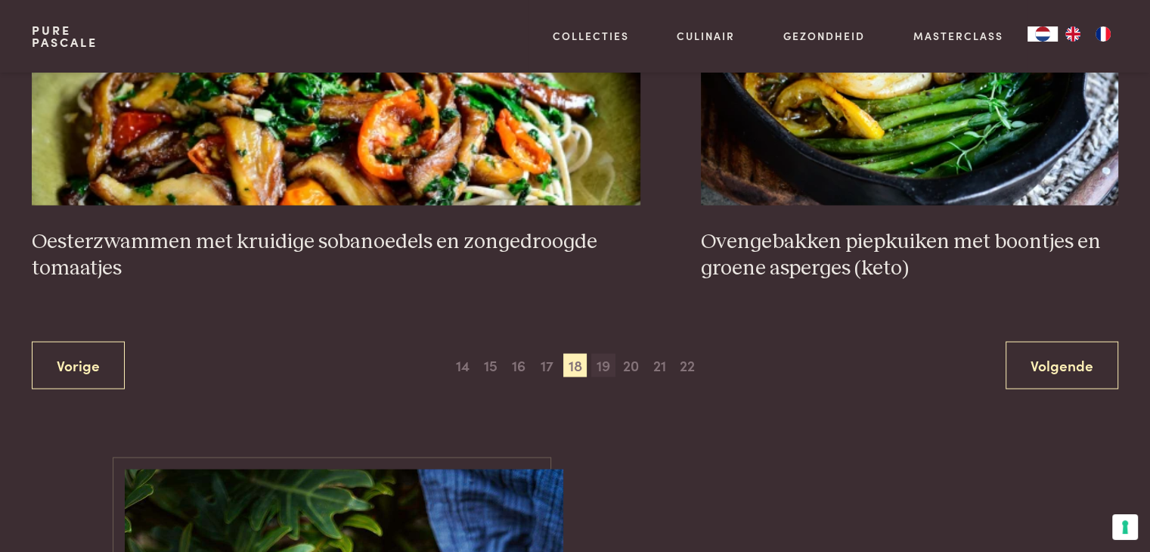
click at [606, 354] on span "19" at bounding box center [603, 366] width 24 height 24
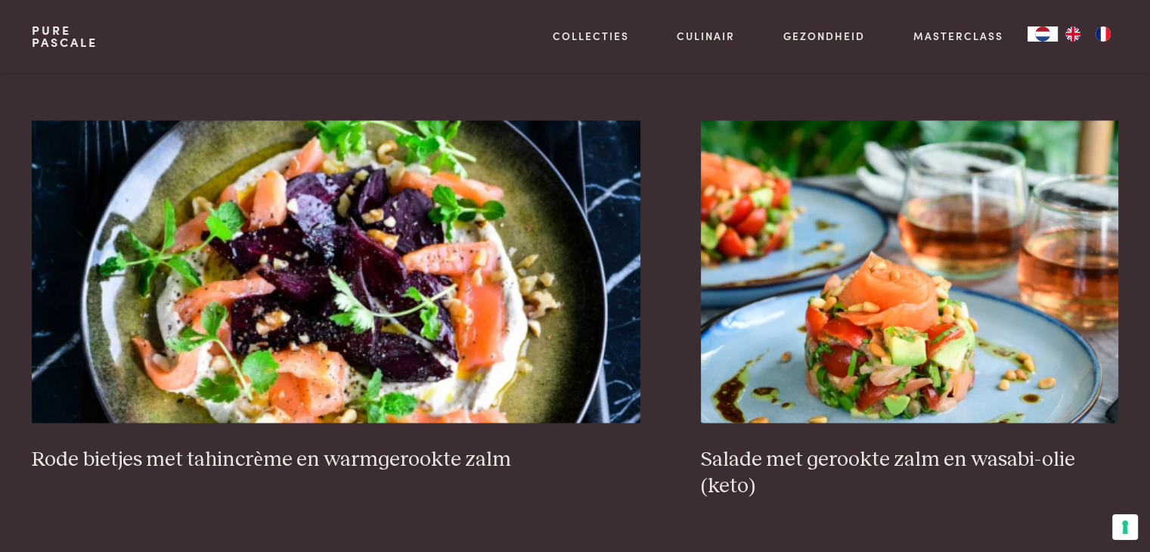
scroll to position [2917, 0]
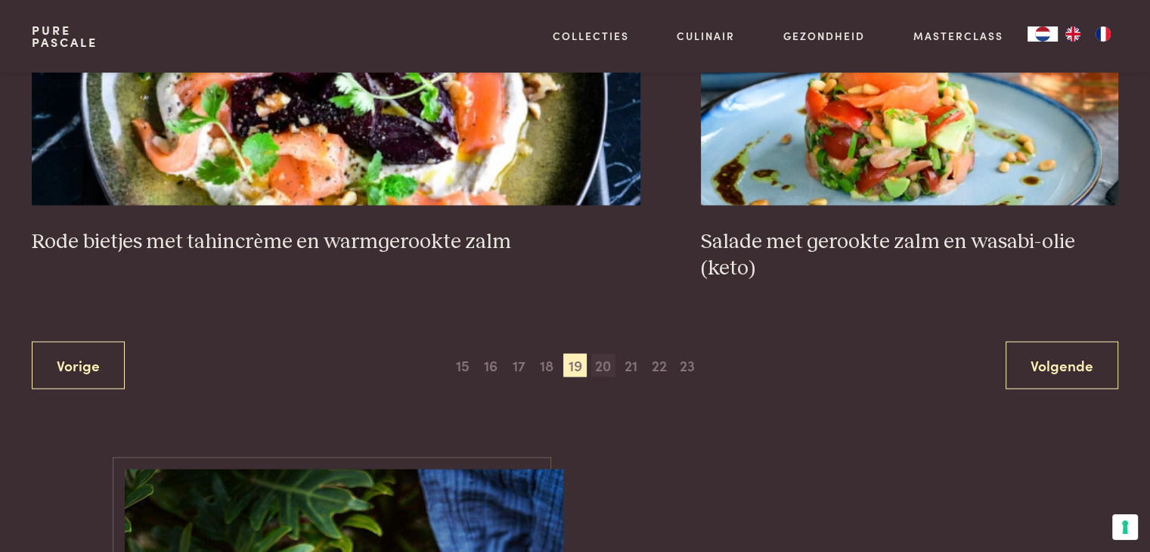
click at [604, 361] on span "20" at bounding box center [603, 366] width 24 height 24
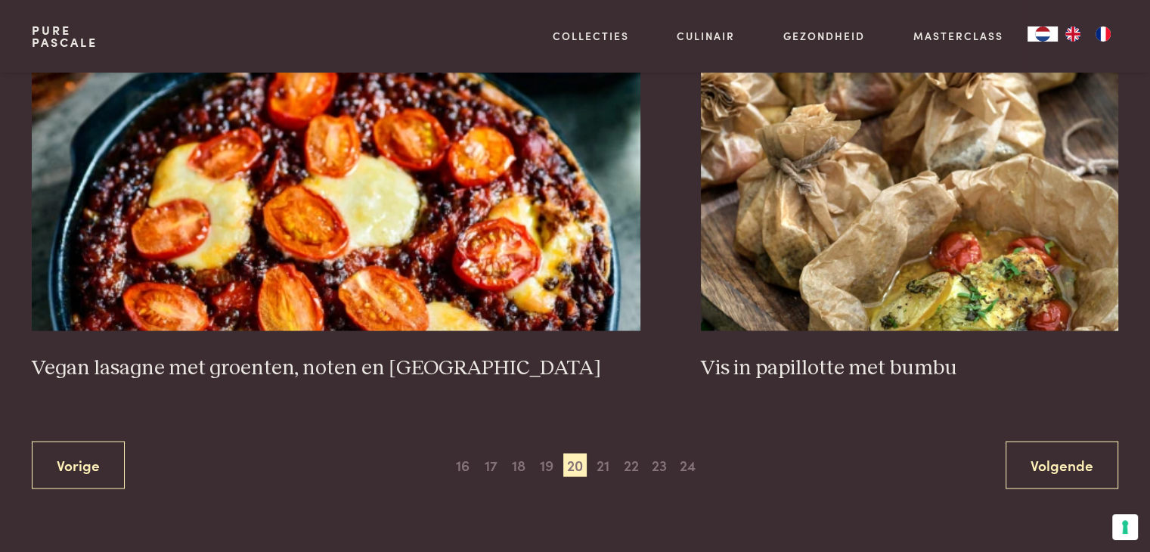
scroll to position [3068, 0]
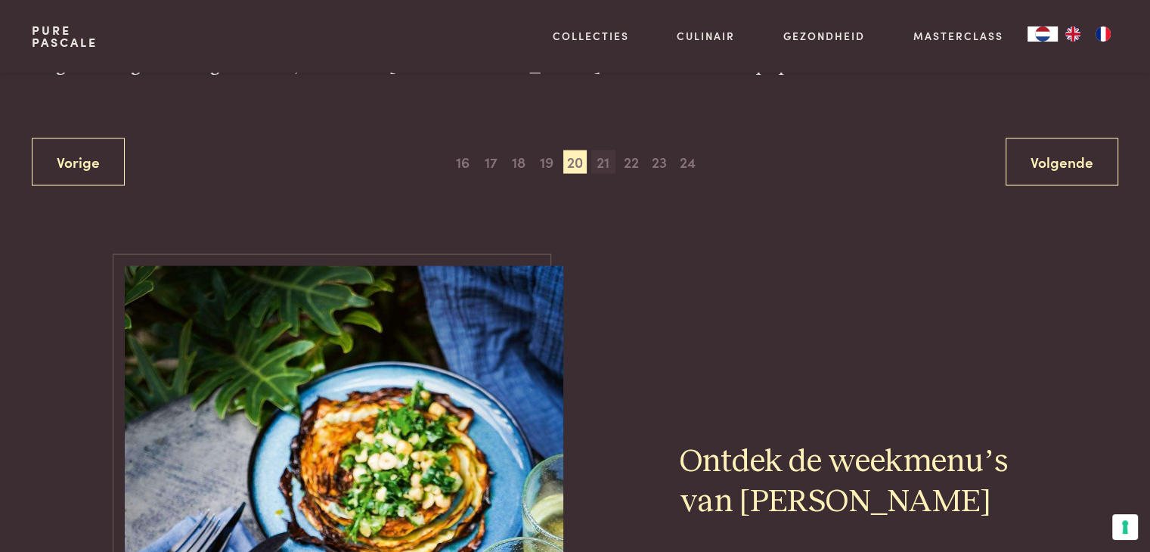
click at [603, 162] on span "21" at bounding box center [603, 162] width 24 height 24
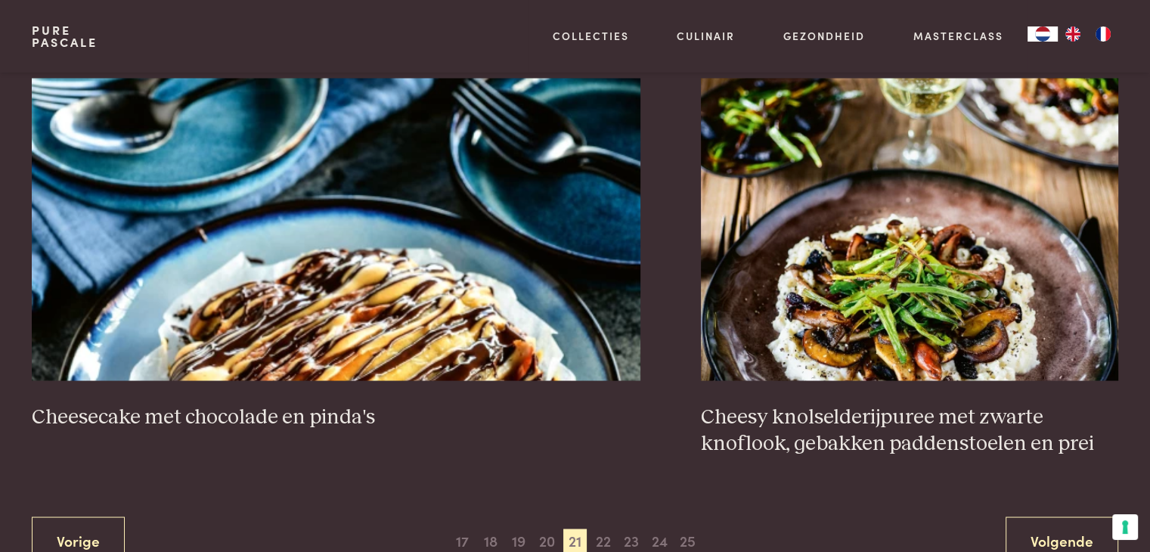
scroll to position [2917, 0]
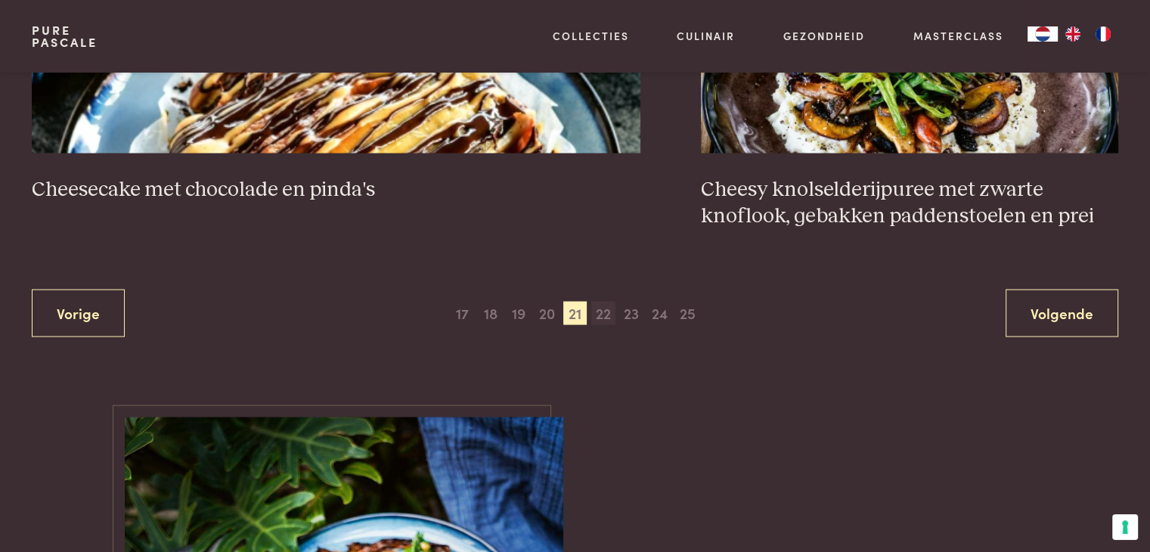
click at [605, 311] on span "22" at bounding box center [603, 314] width 24 height 24
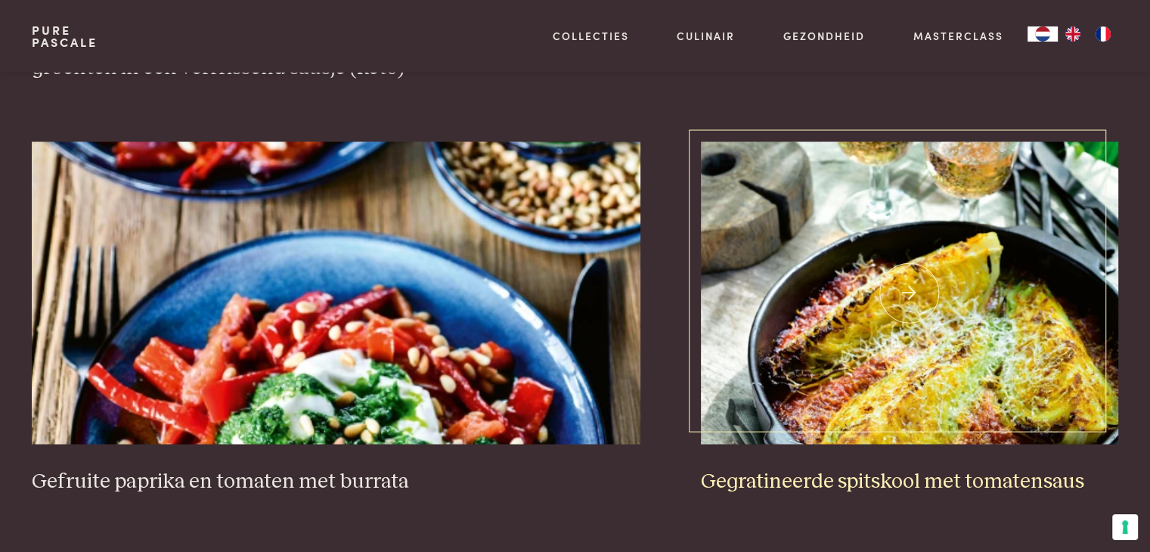
scroll to position [2841, 0]
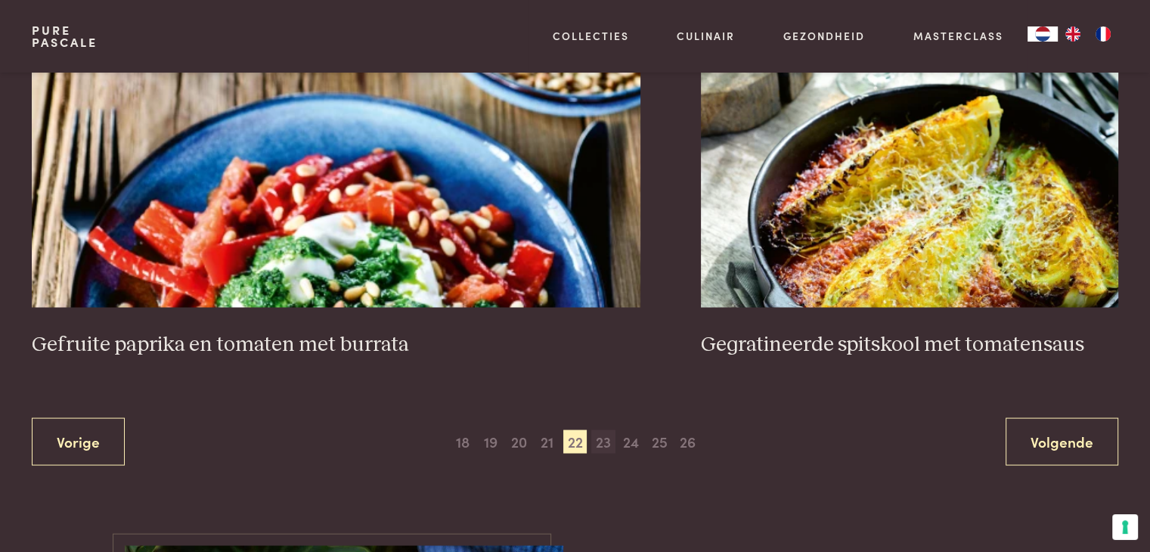
click at [605, 439] on span "23" at bounding box center [603, 441] width 24 height 24
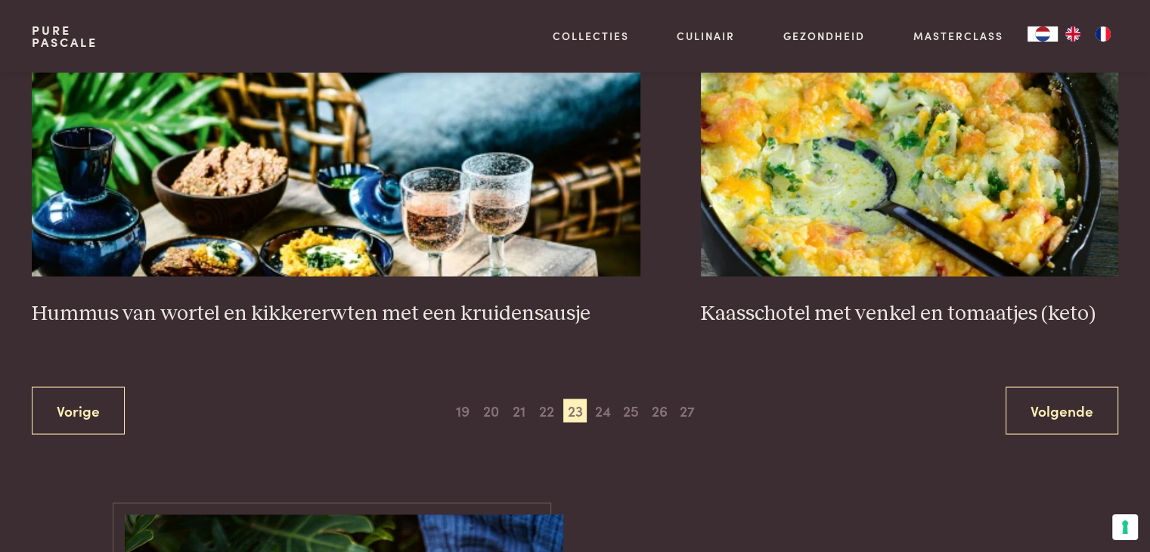
scroll to position [2917, 0]
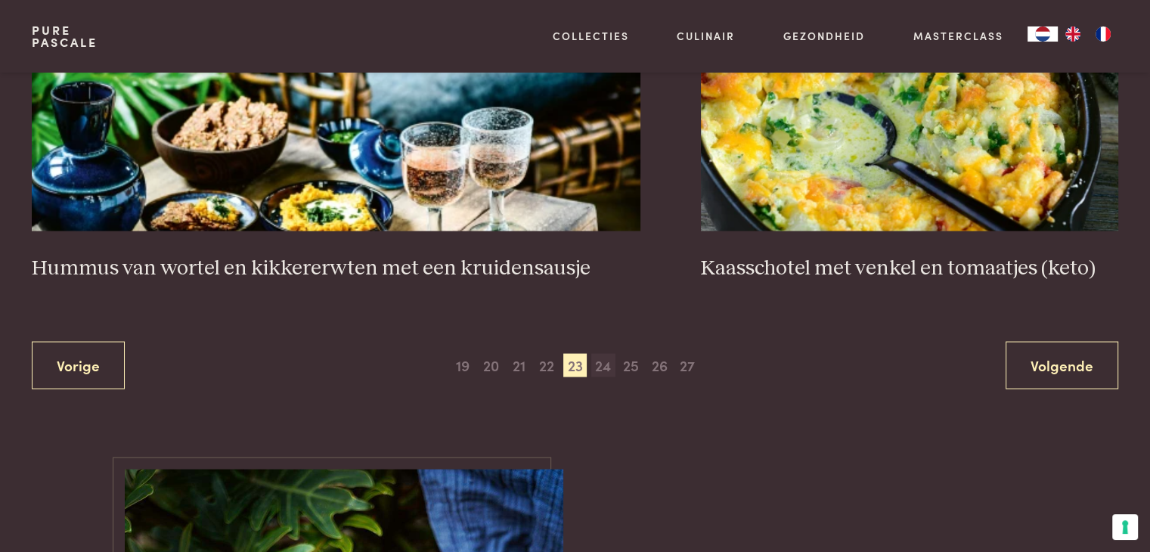
click at [601, 361] on span "24" at bounding box center [603, 366] width 24 height 24
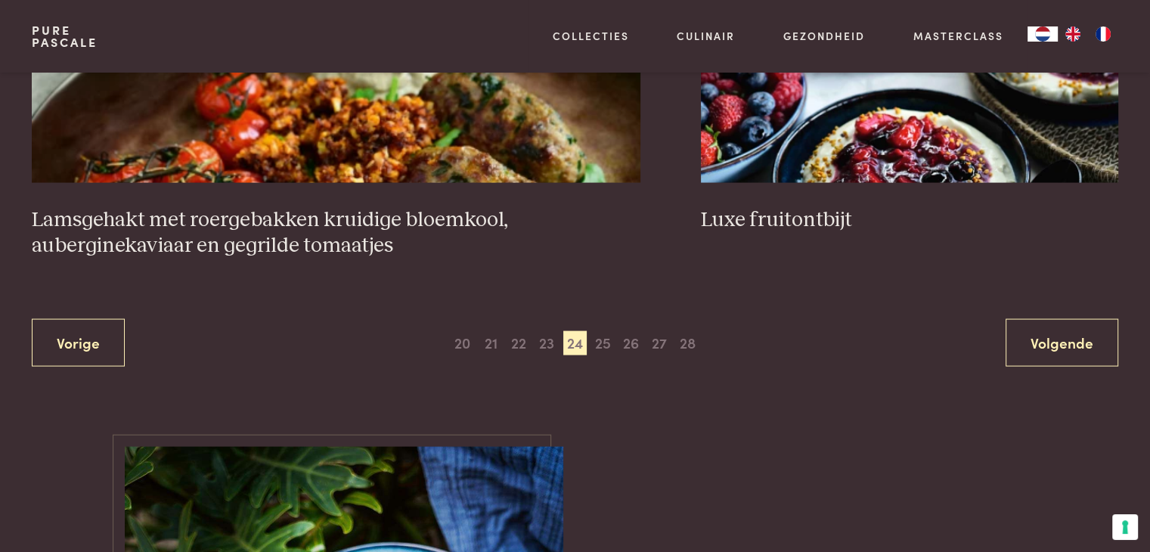
scroll to position [2993, 0]
click at [605, 339] on span "25" at bounding box center [603, 342] width 24 height 24
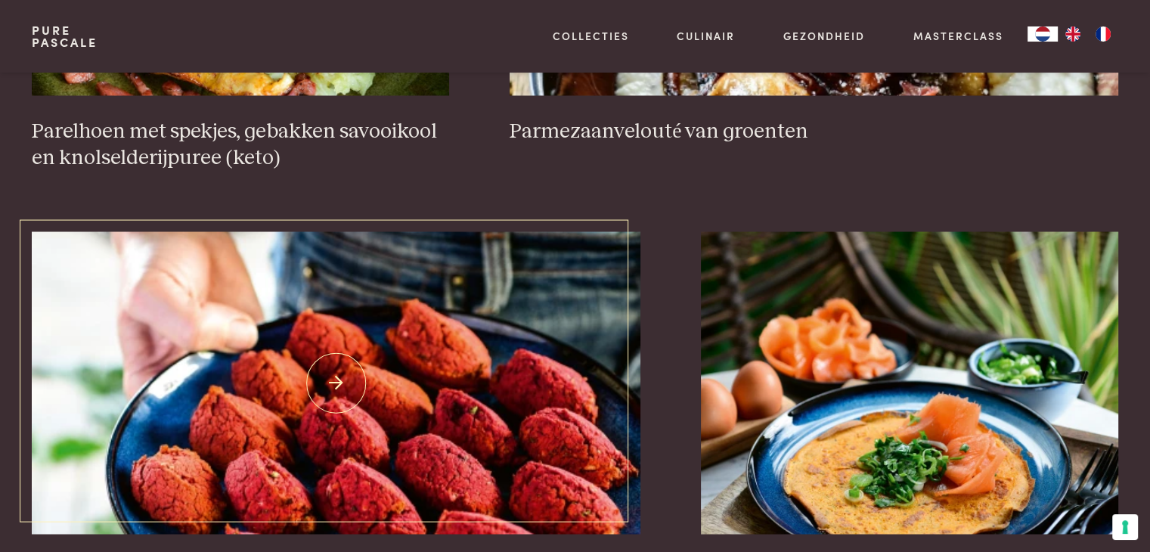
scroll to position [2841, 0]
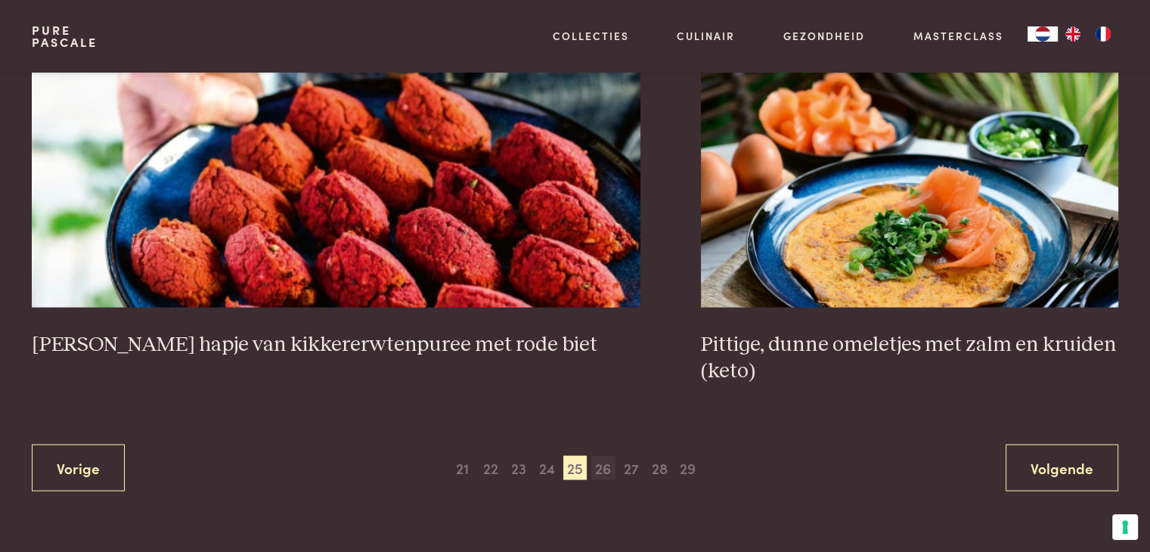
click at [599, 455] on span "26" at bounding box center [603, 467] width 24 height 24
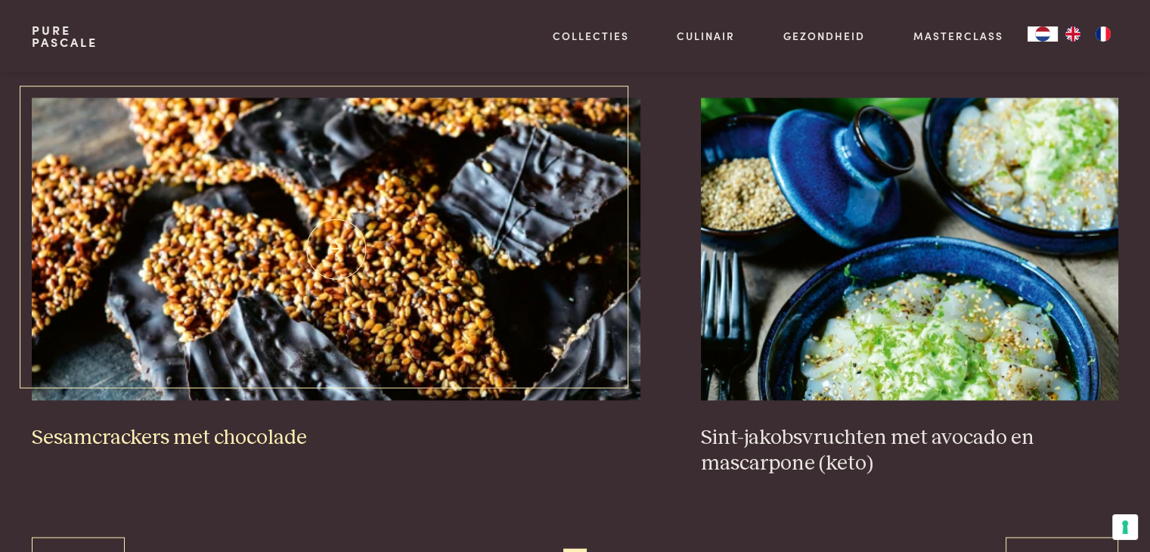
scroll to position [2841, 0]
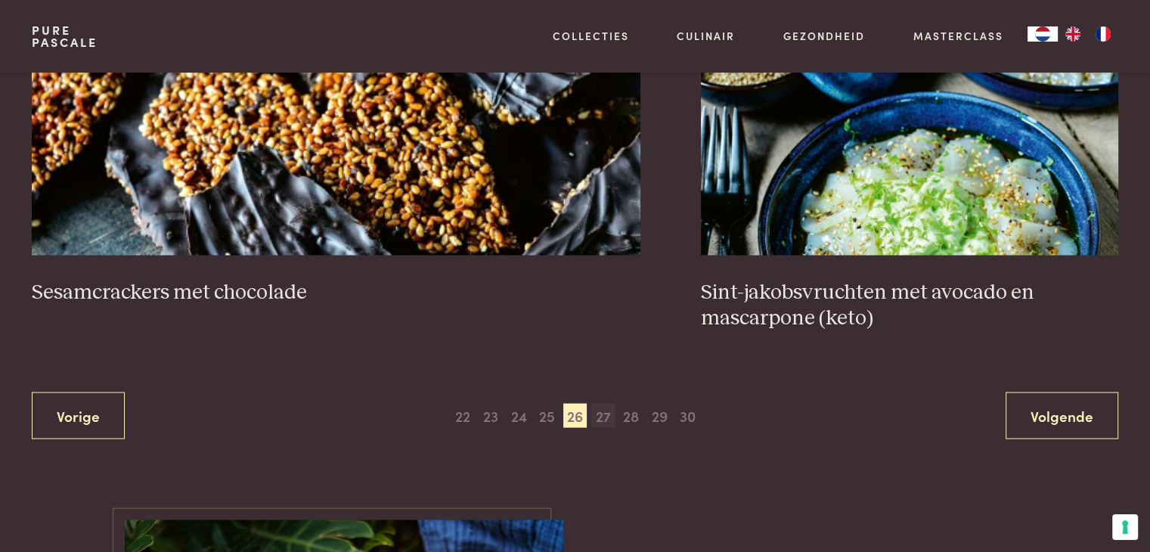
click at [601, 412] on span "27" at bounding box center [603, 415] width 24 height 24
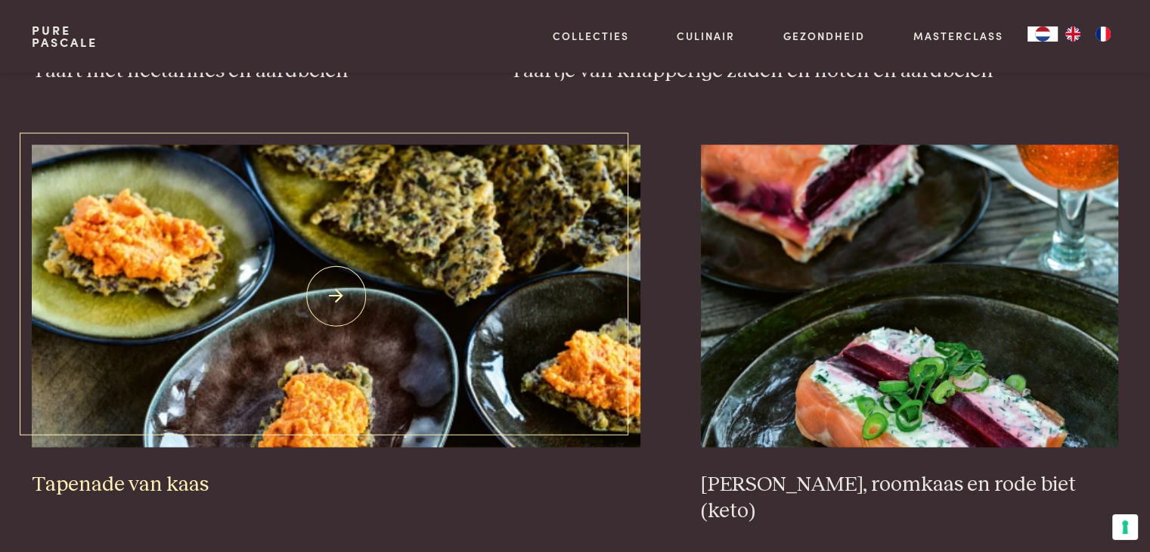
scroll to position [2766, 0]
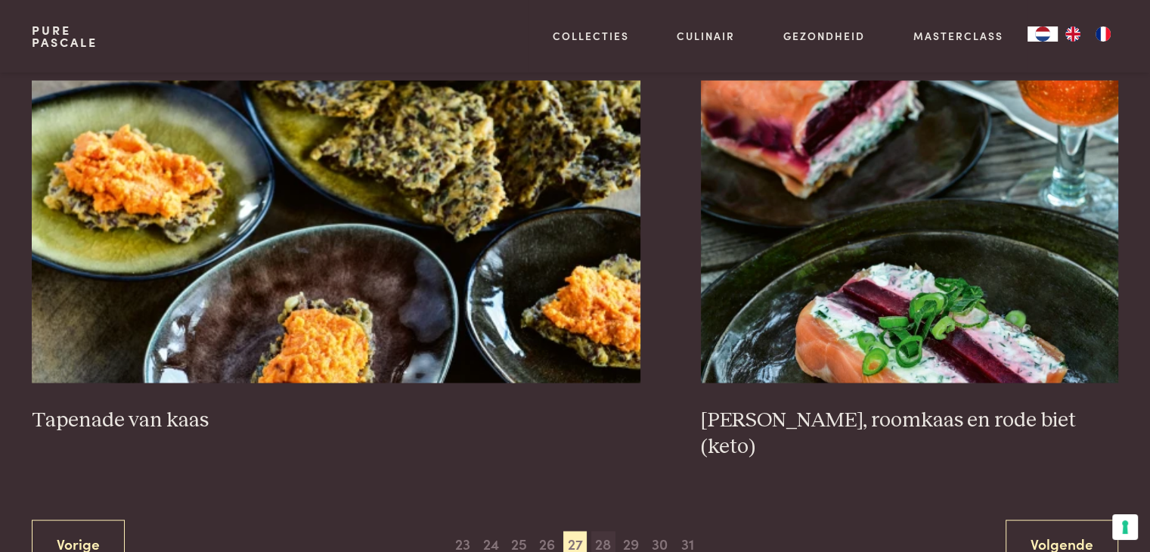
click at [602, 531] on span "28" at bounding box center [603, 543] width 24 height 24
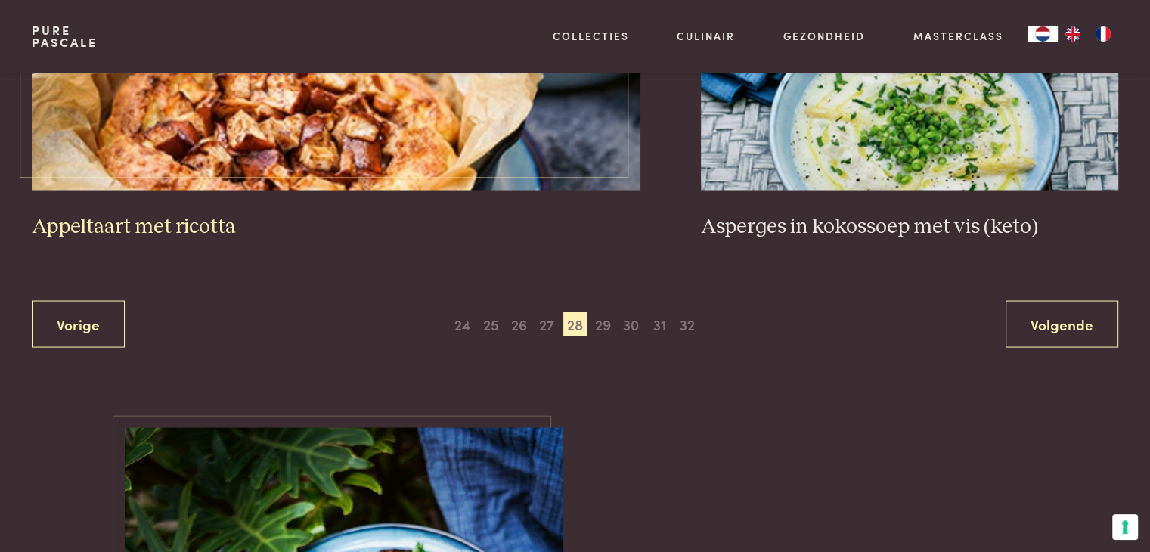
scroll to position [2917, 0]
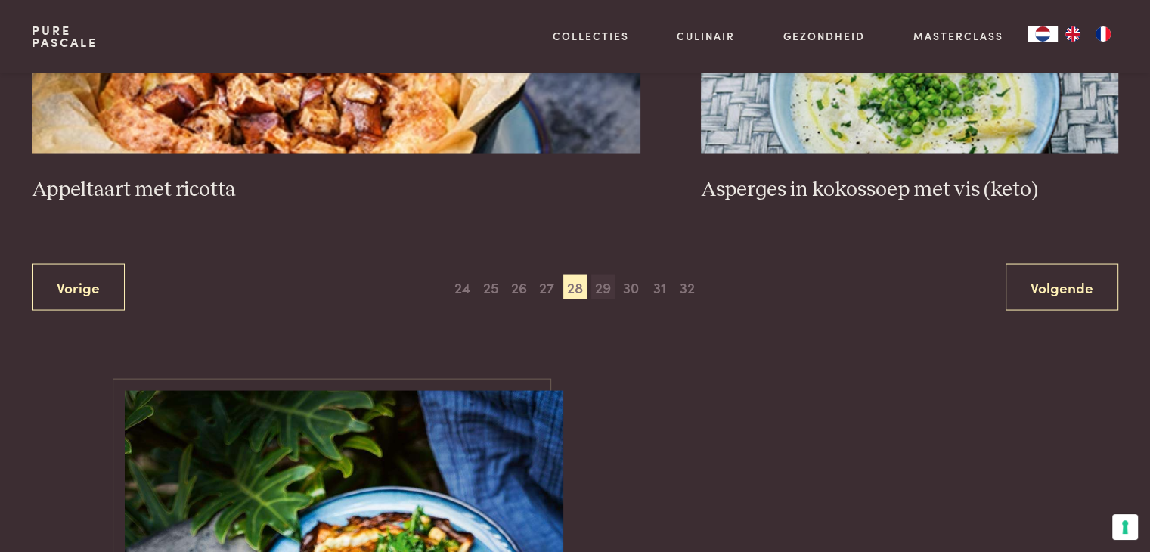
click at [605, 285] on span "29" at bounding box center [603, 287] width 24 height 24
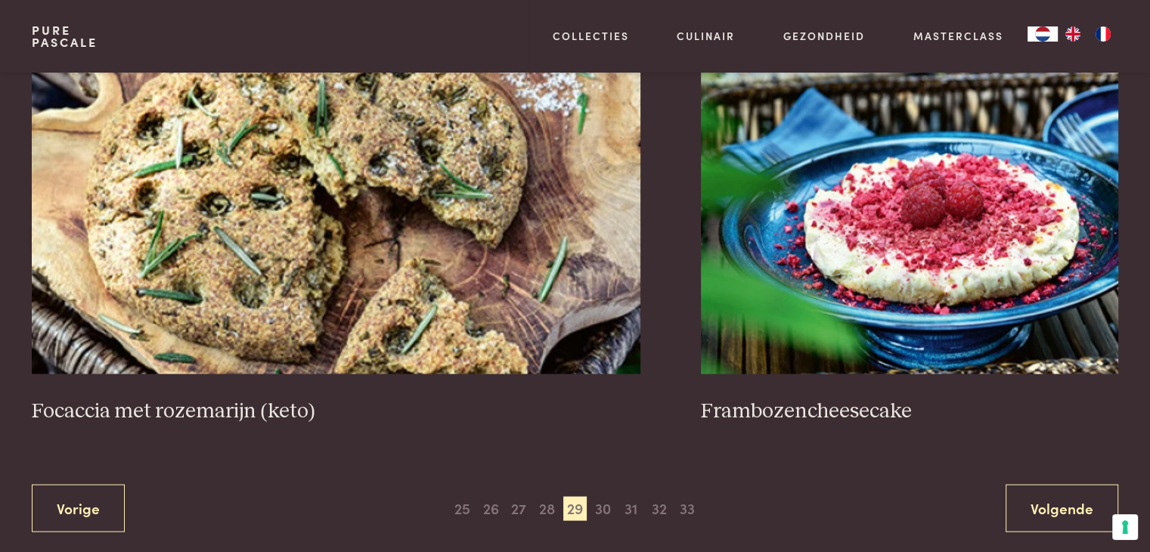
scroll to position [2841, 0]
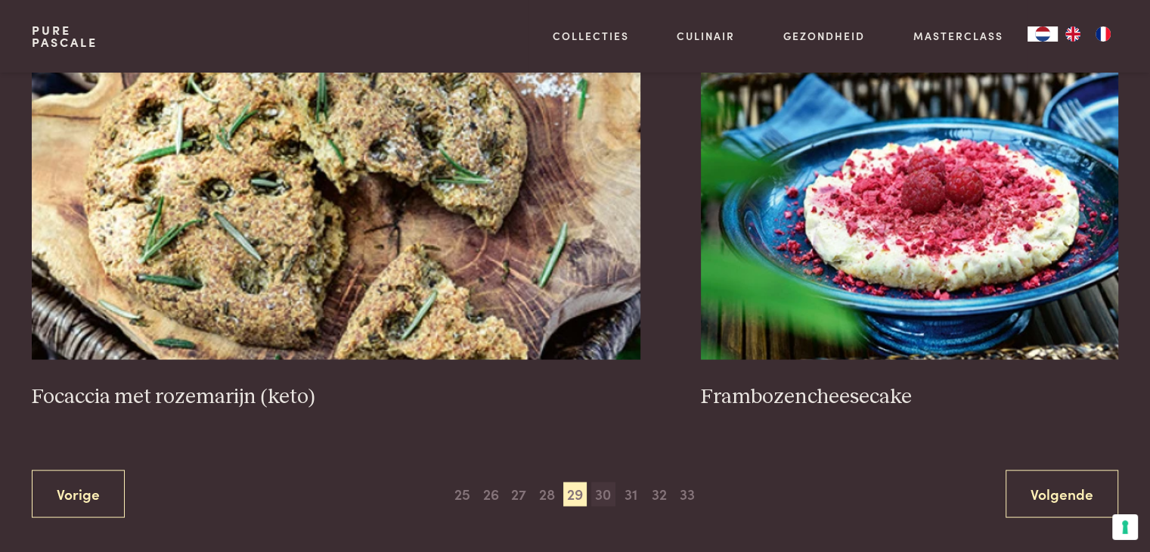
click at [602, 488] on span "30" at bounding box center [603, 494] width 24 height 24
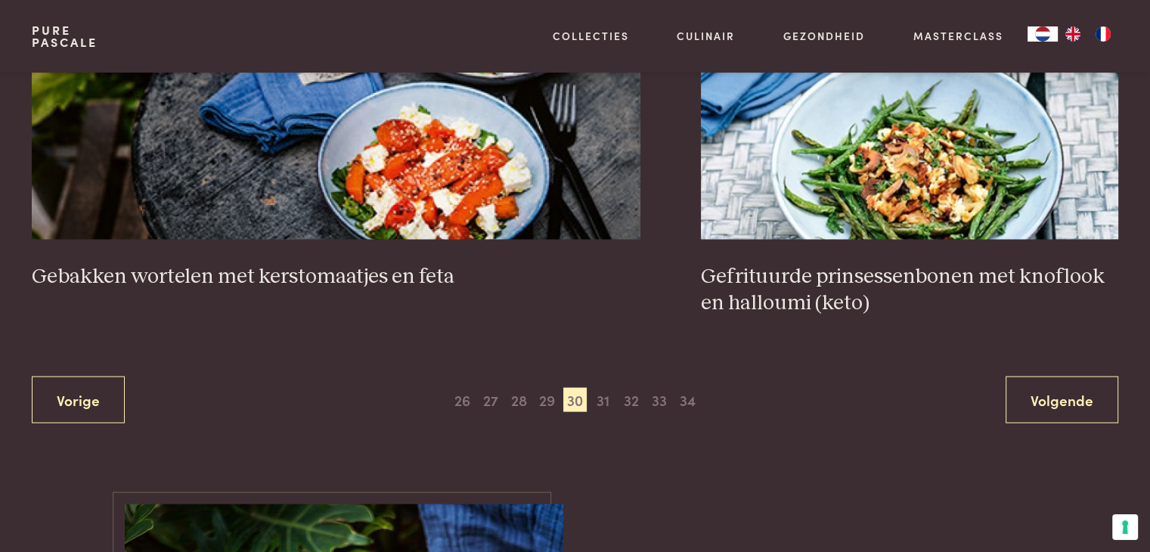
scroll to position [2917, 0]
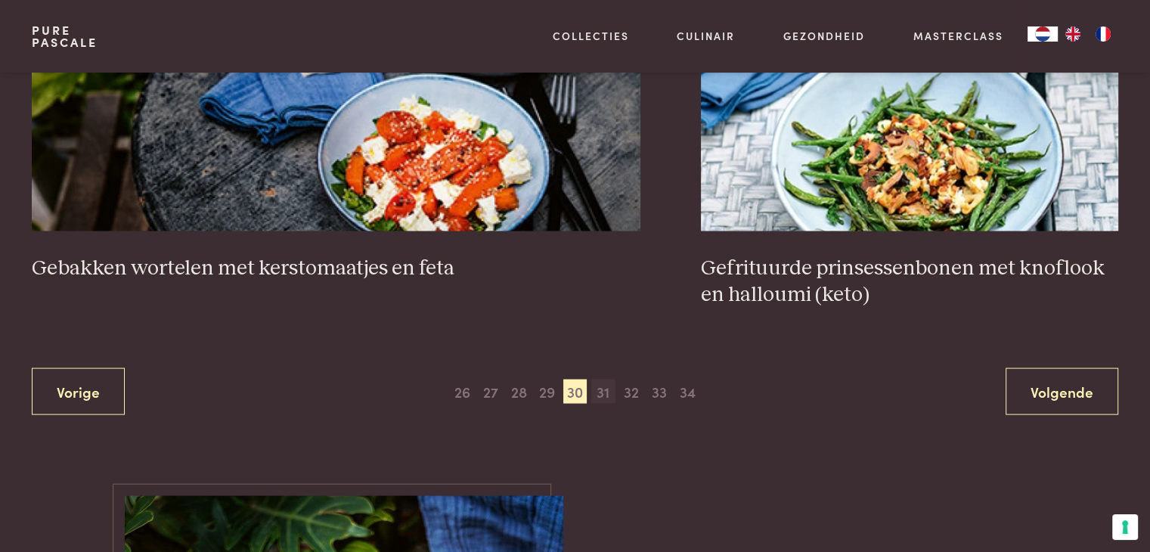
click at [604, 390] on span "31" at bounding box center [603, 391] width 24 height 24
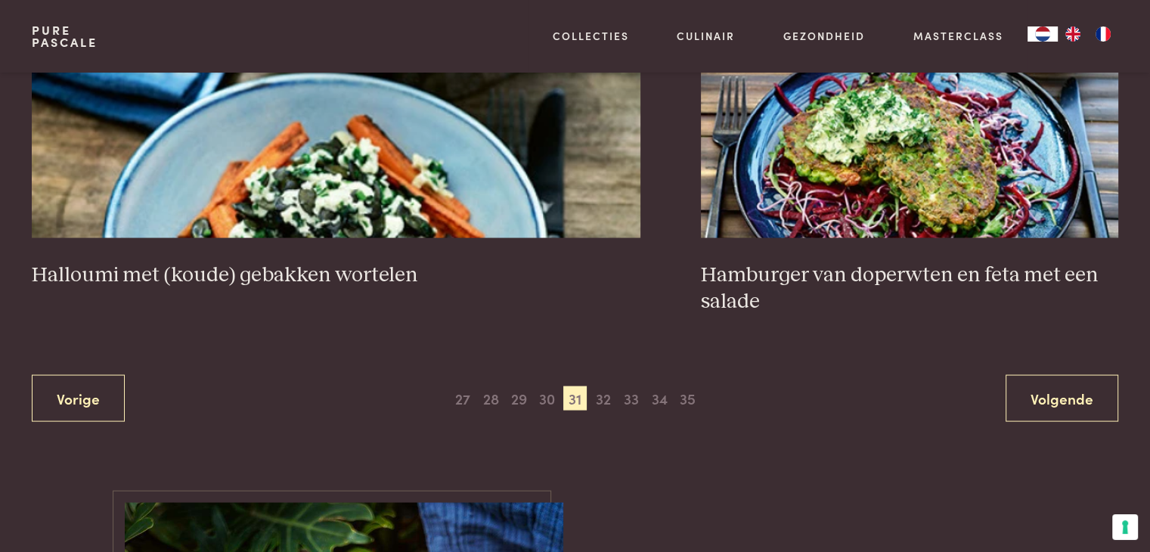
scroll to position [2917, 0]
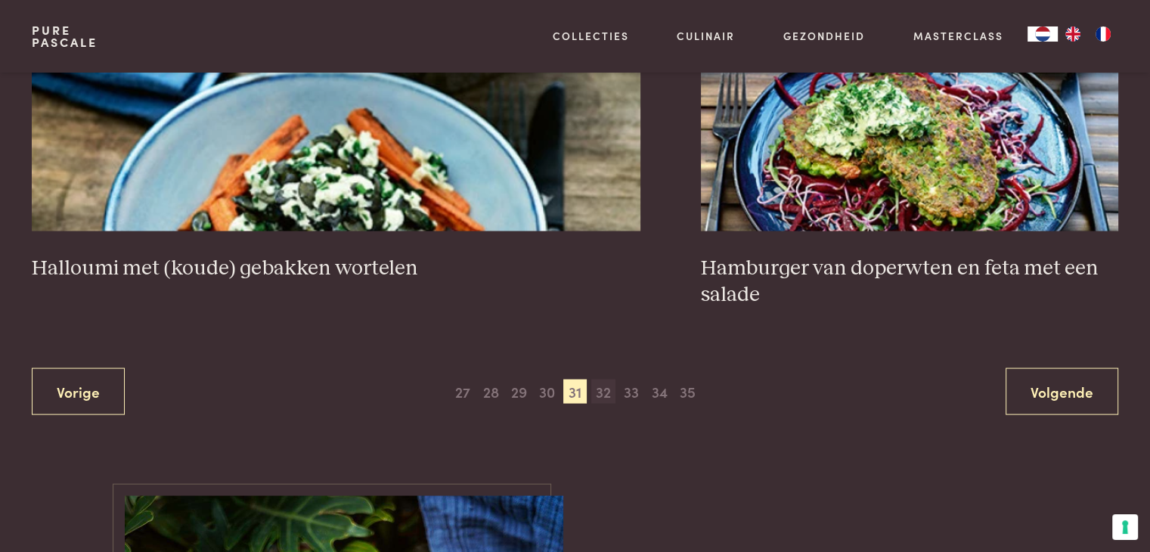
click at [603, 388] on span "32" at bounding box center [603, 391] width 24 height 24
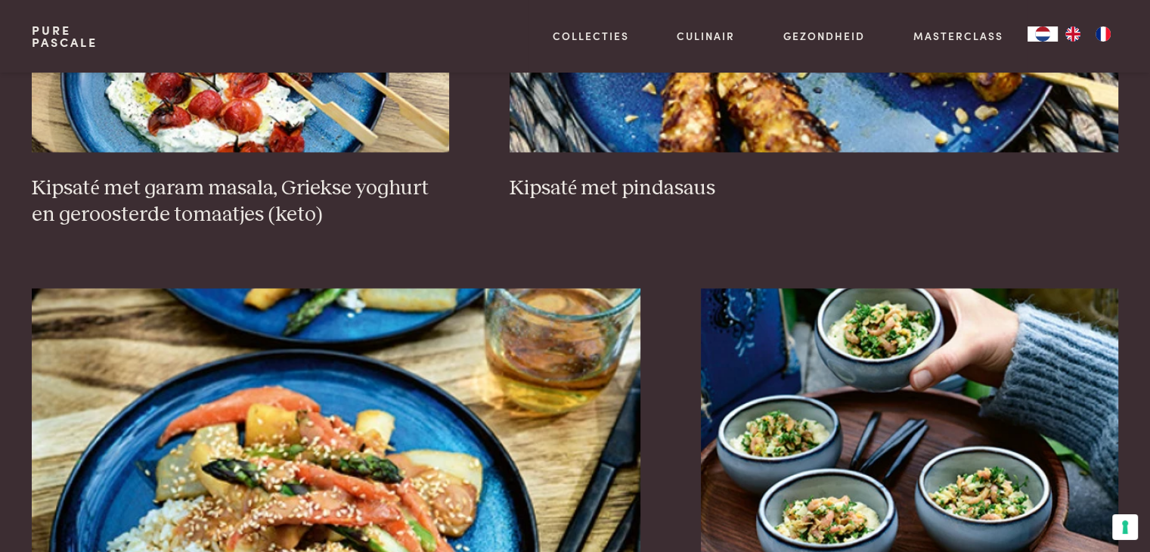
scroll to position [2690, 0]
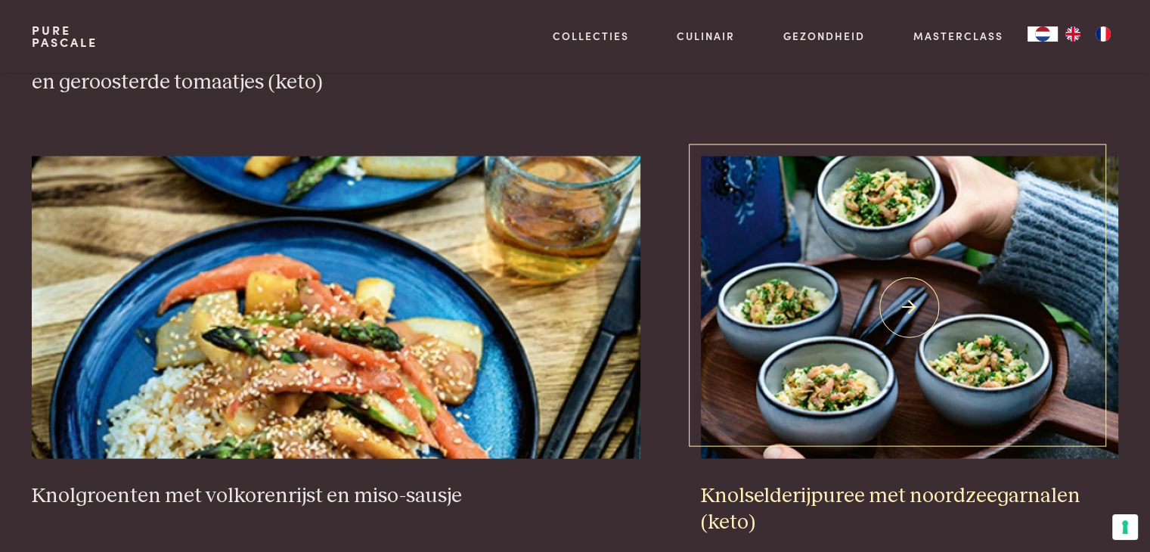
click at [867, 387] on img at bounding box center [909, 307] width 417 height 302
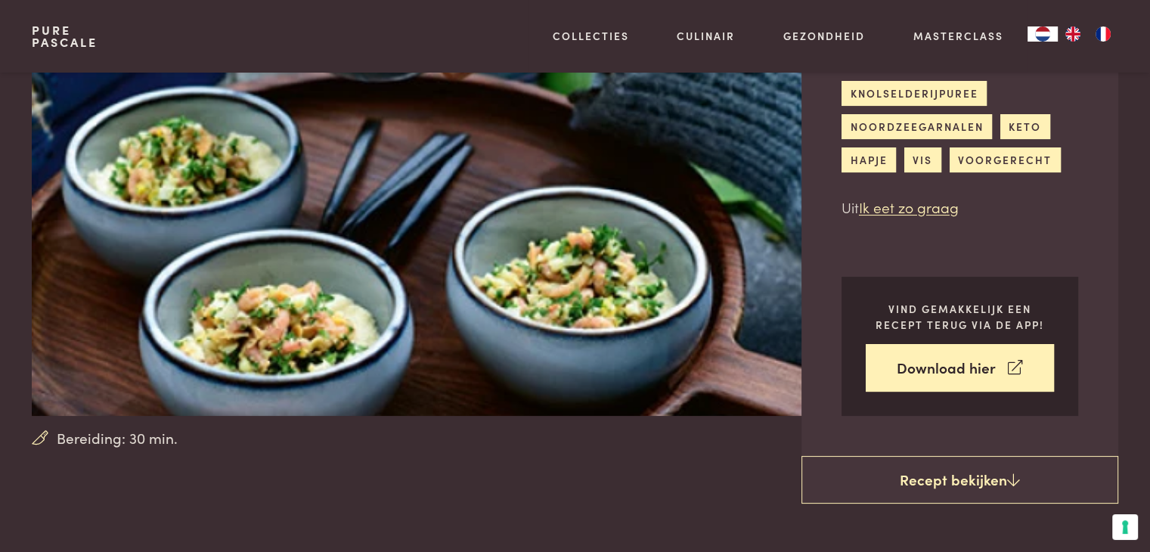
scroll to position [151, 0]
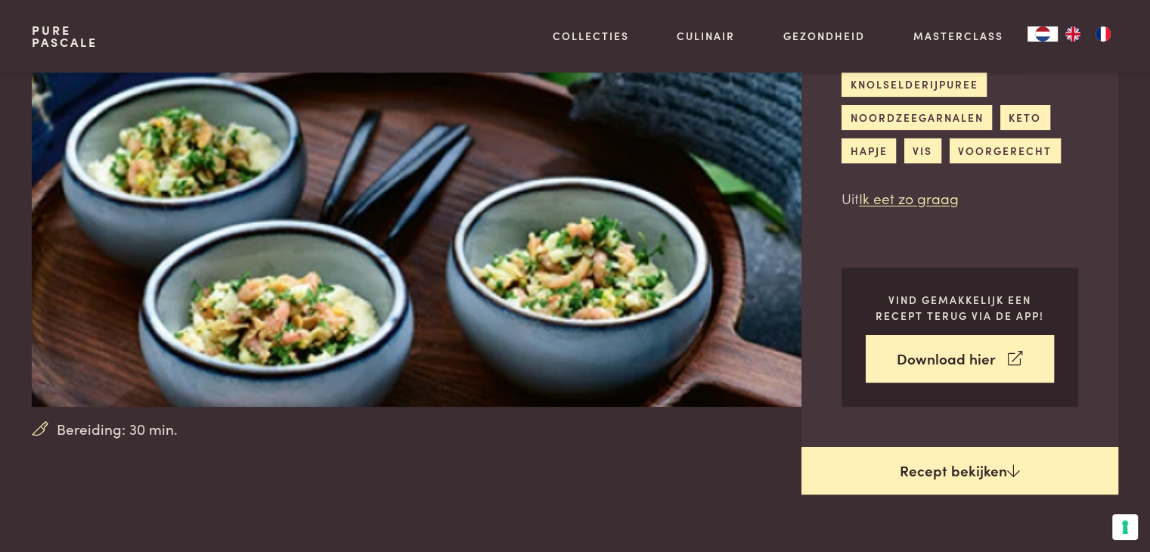
click at [935, 469] on link "Recept bekijken" at bounding box center [959, 471] width 317 height 48
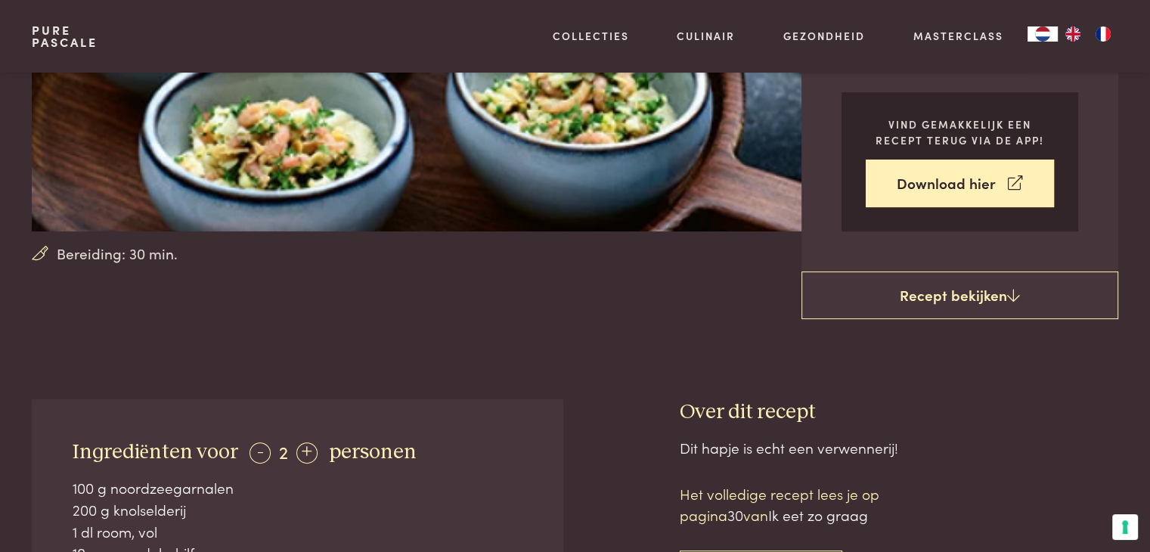
scroll to position [119, 0]
